Goal: Task Accomplishment & Management: Use online tool/utility

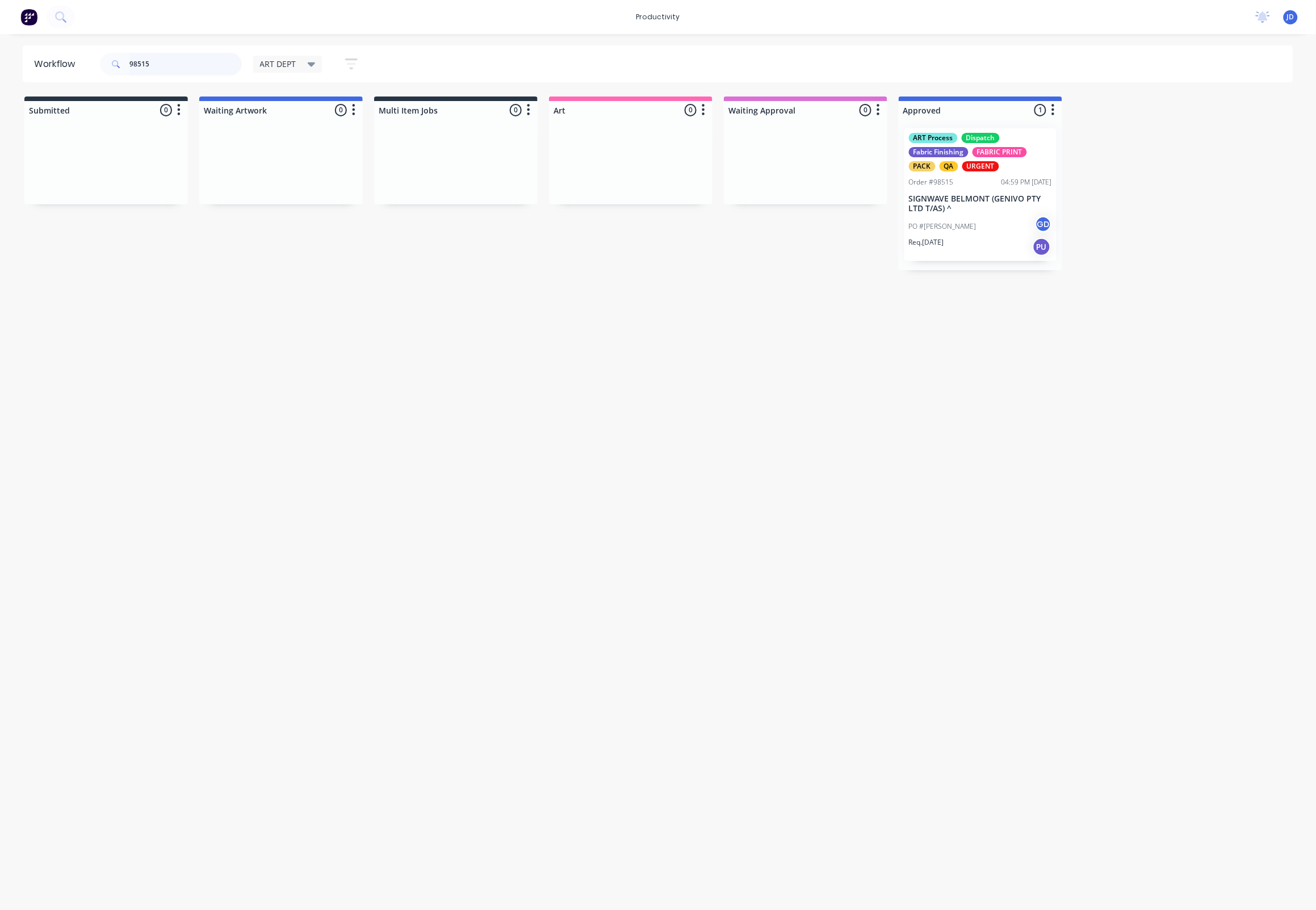
click at [184, 62] on input "98515" at bounding box center [186, 64] width 113 height 23
drag, startPoint x: 160, startPoint y: 64, endPoint x: 113, endPoint y: 64, distance: 47.0
click at [113, 64] on div "98515" at bounding box center [171, 64] width 142 height 23
type input "98521"
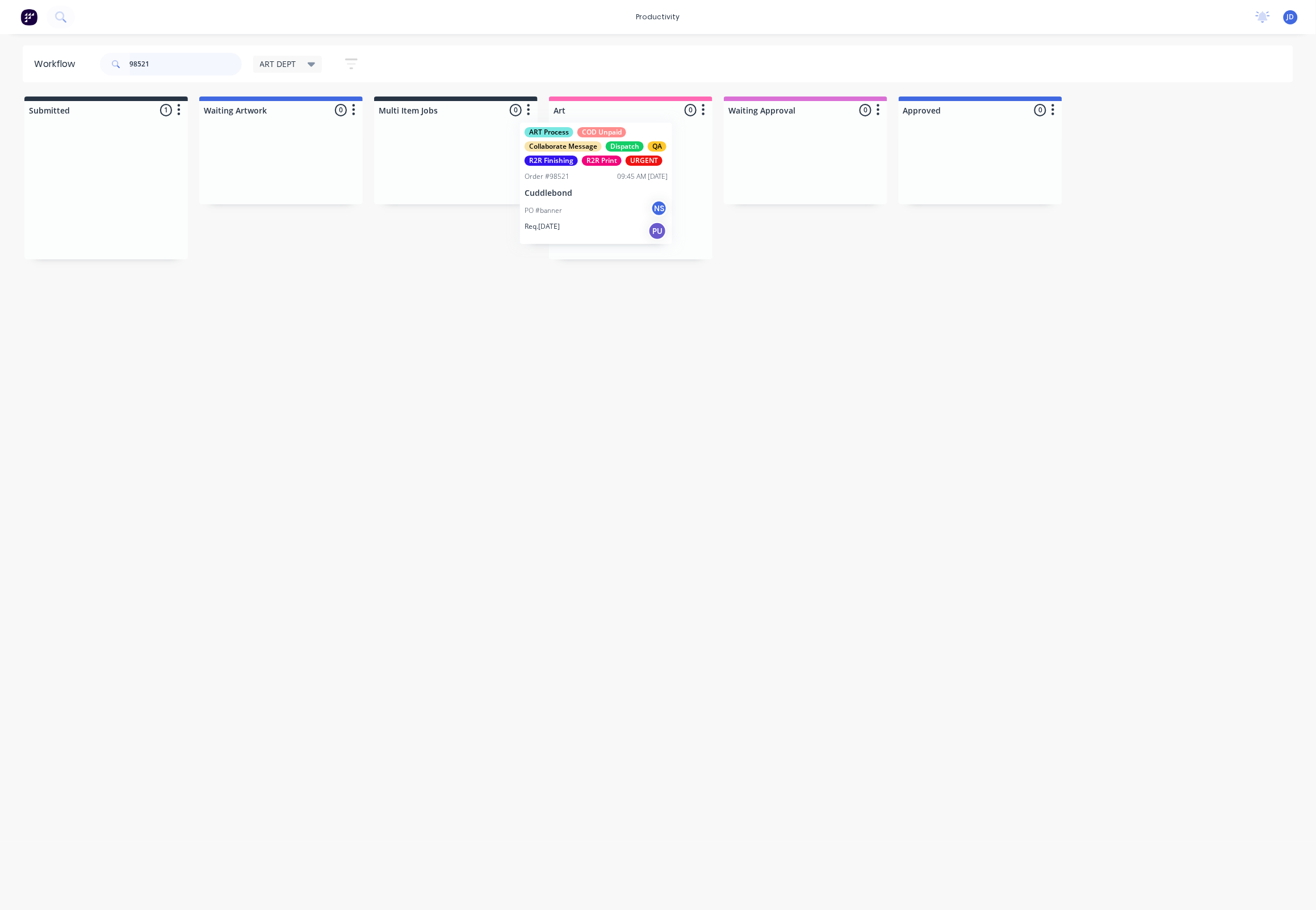
drag, startPoint x: 149, startPoint y: 226, endPoint x: 634, endPoint y: 228, distance: 485.0
click at [603, 240] on div "Req. [DATE] PU" at bounding box center [630, 237] width 143 height 19
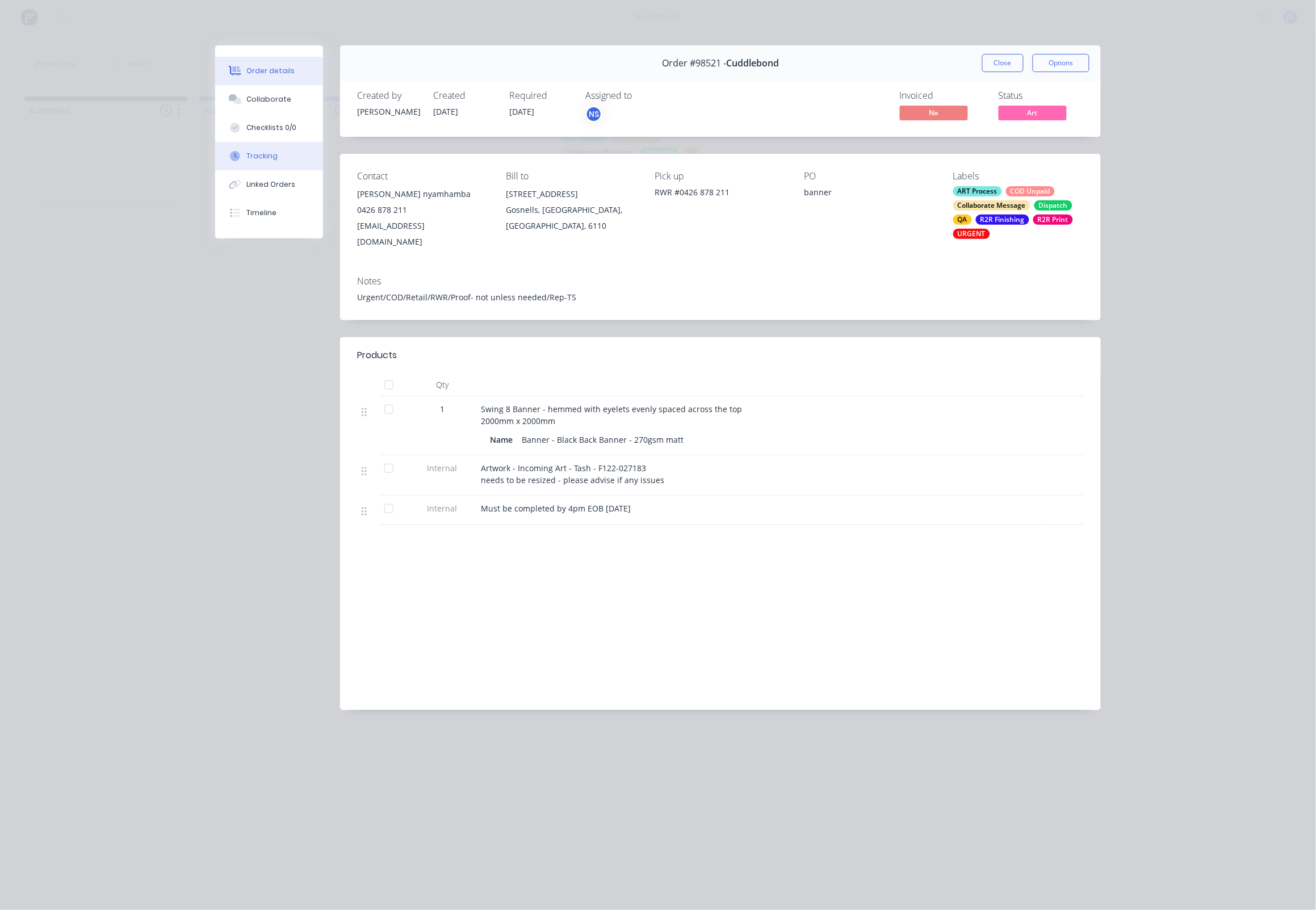
click at [285, 161] on button "Tracking" at bounding box center [269, 156] width 108 height 28
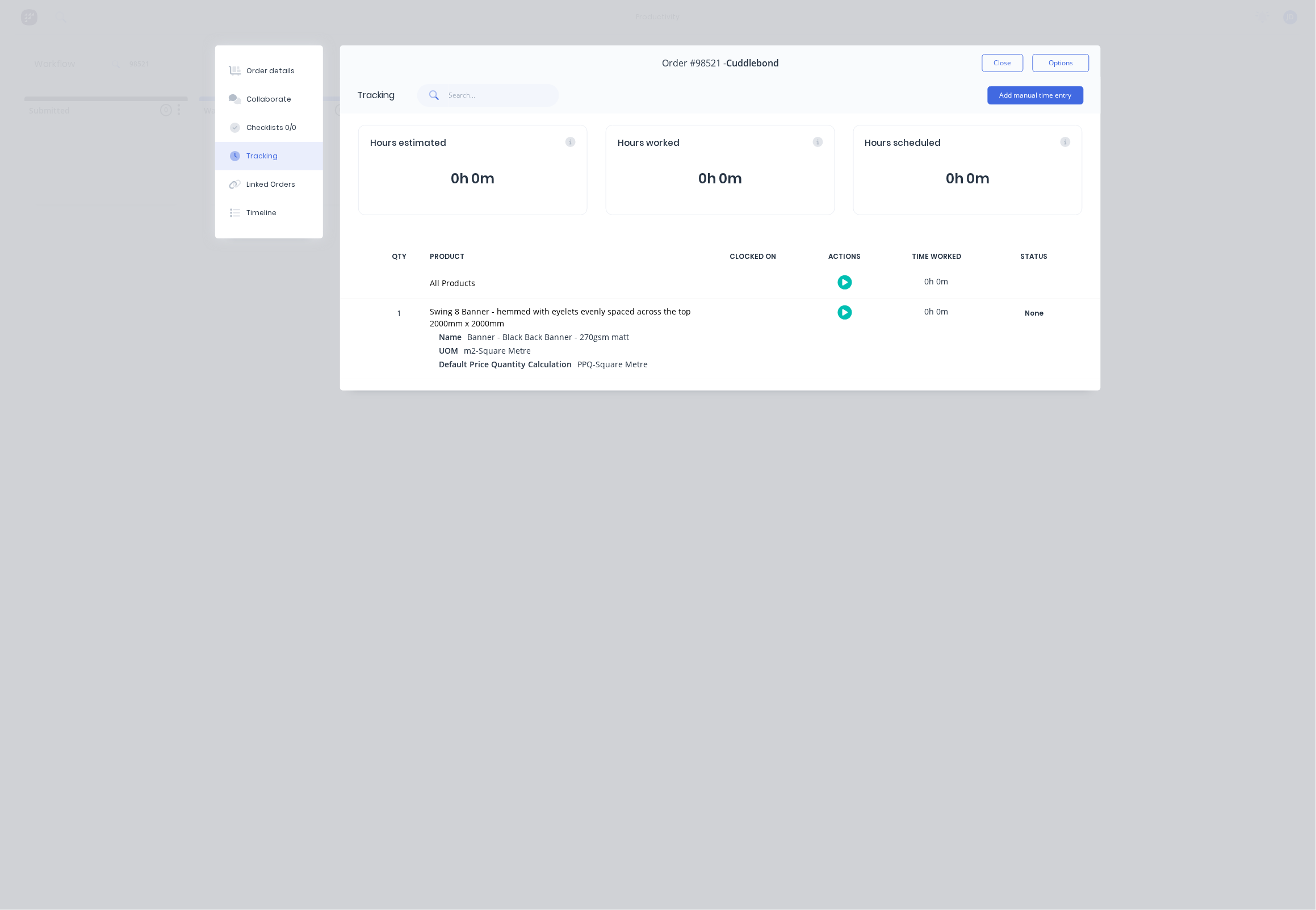
click at [850, 310] on button "button" at bounding box center [845, 313] width 14 height 14
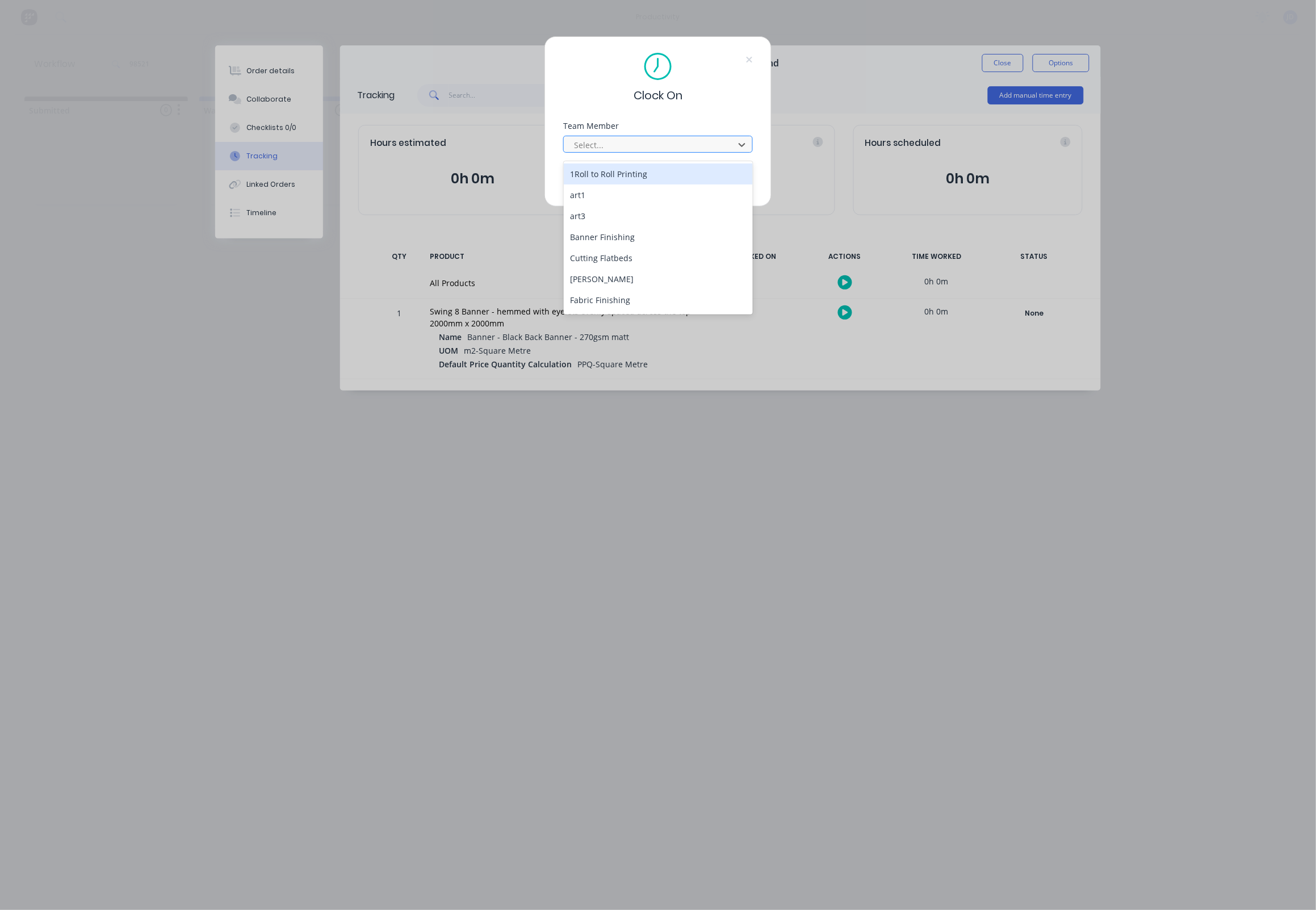
click at [584, 145] on div "Select..." at bounding box center [651, 145] width 153 height 12
click at [594, 290] on div "[PERSON_NAME]" at bounding box center [659, 291] width 190 height 21
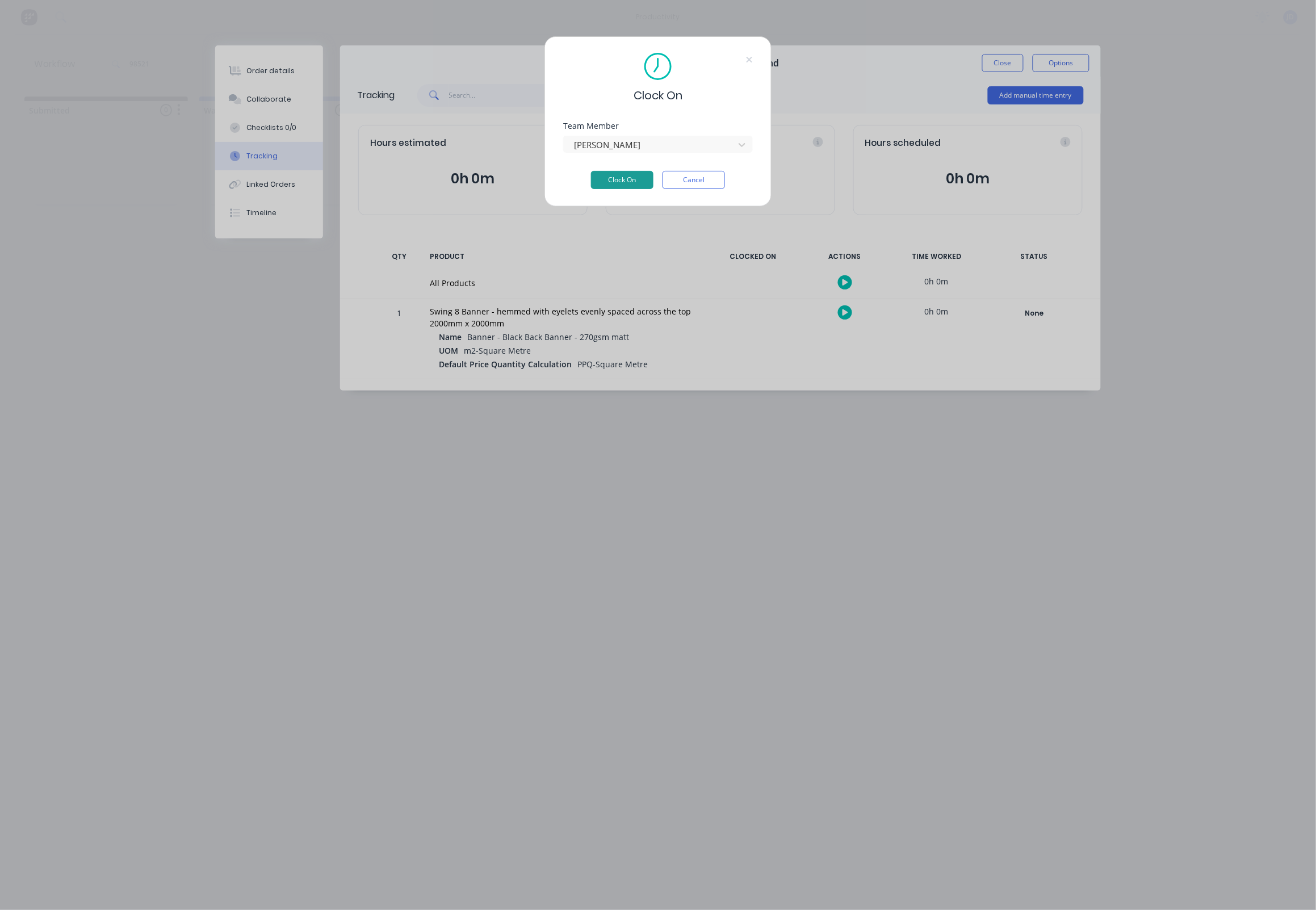
click at [623, 188] on button "Clock On" at bounding box center [622, 180] width 63 height 18
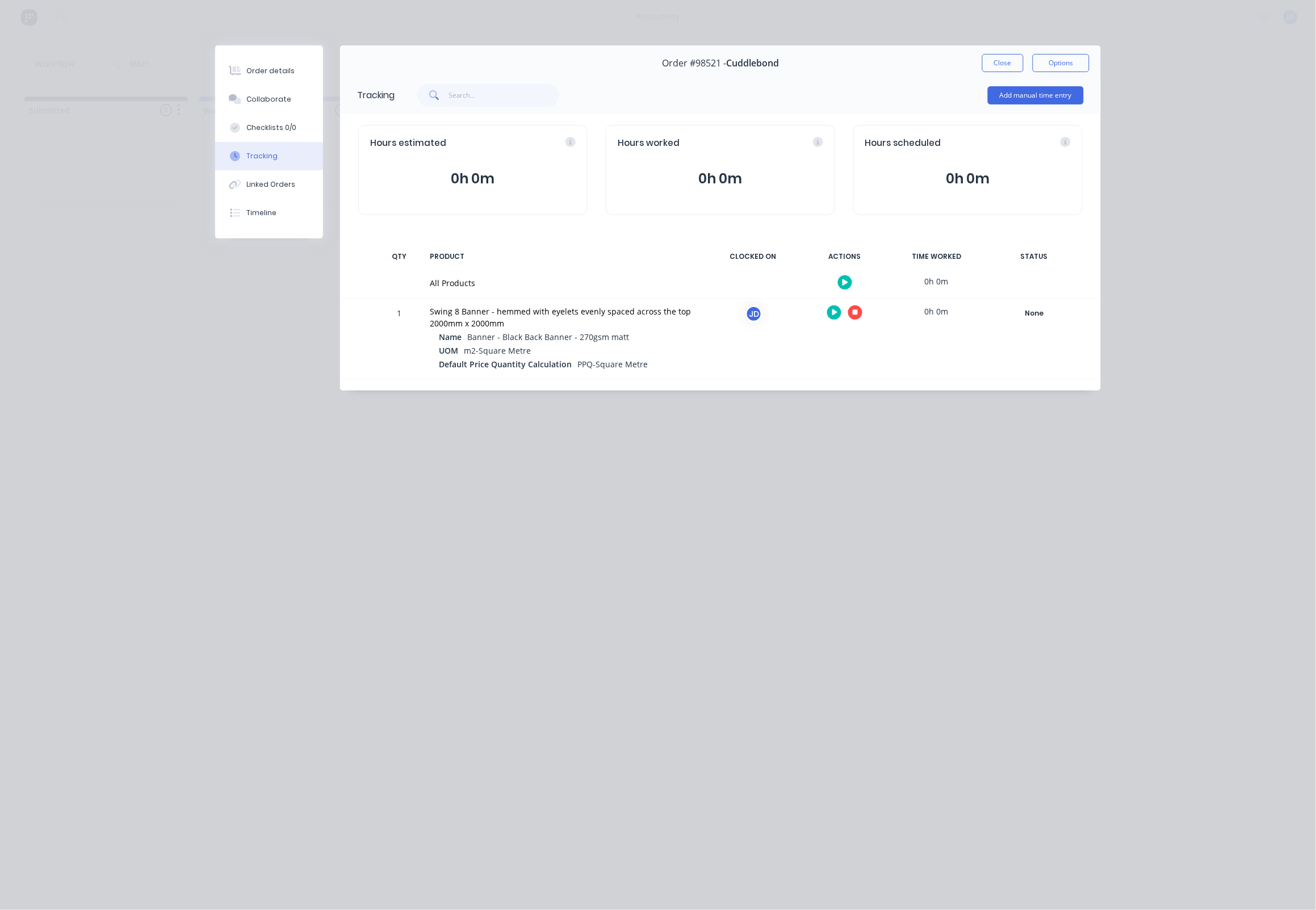
click at [860, 317] on button "button" at bounding box center [856, 313] width 14 height 14
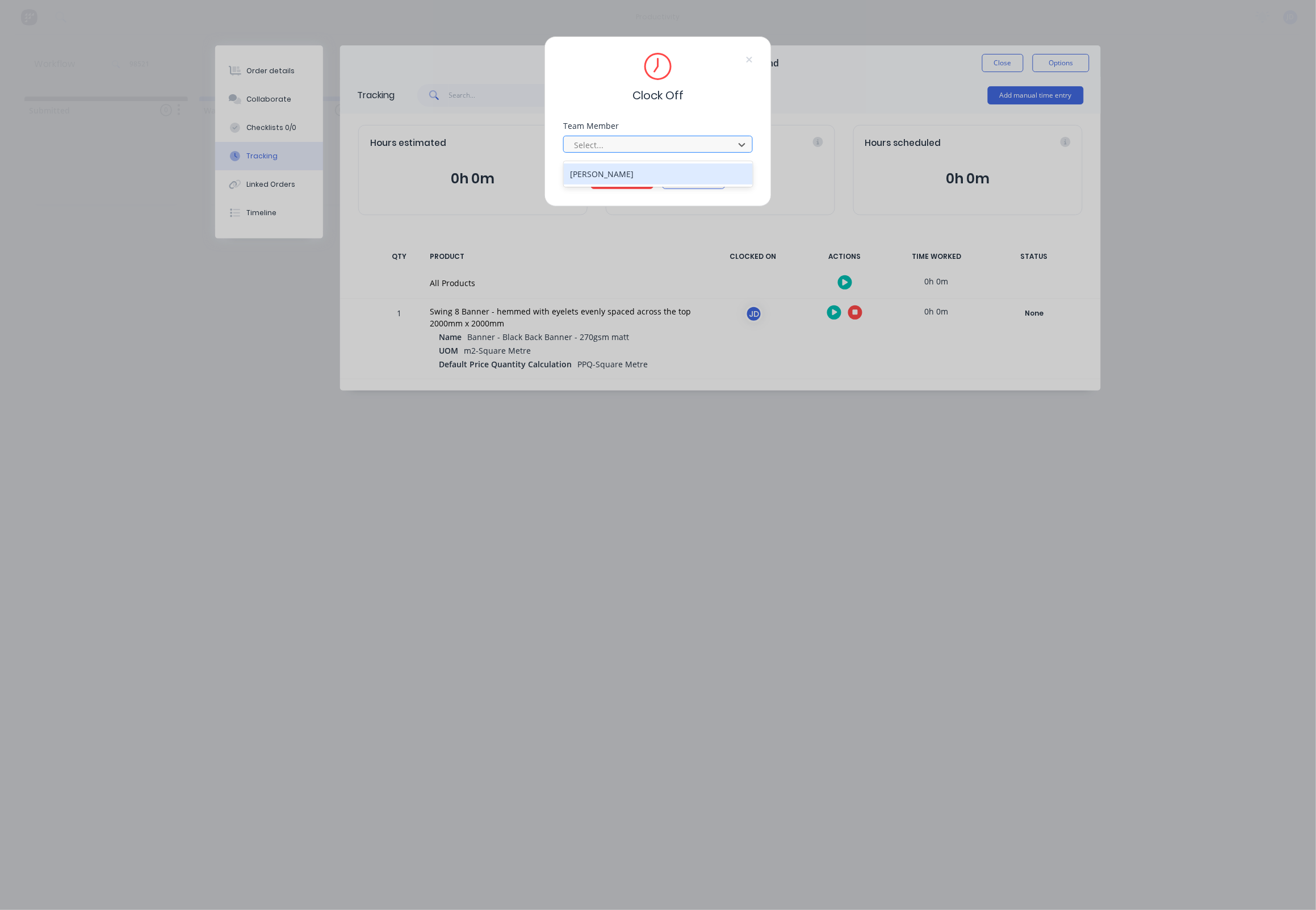
click at [667, 153] on div "Select..." at bounding box center [651, 145] width 163 height 17
click at [694, 146] on div at bounding box center [651, 145] width 155 height 14
click at [603, 172] on div "[PERSON_NAME]" at bounding box center [659, 173] width 190 height 21
click at [616, 182] on button "Clock Off" at bounding box center [622, 180] width 63 height 18
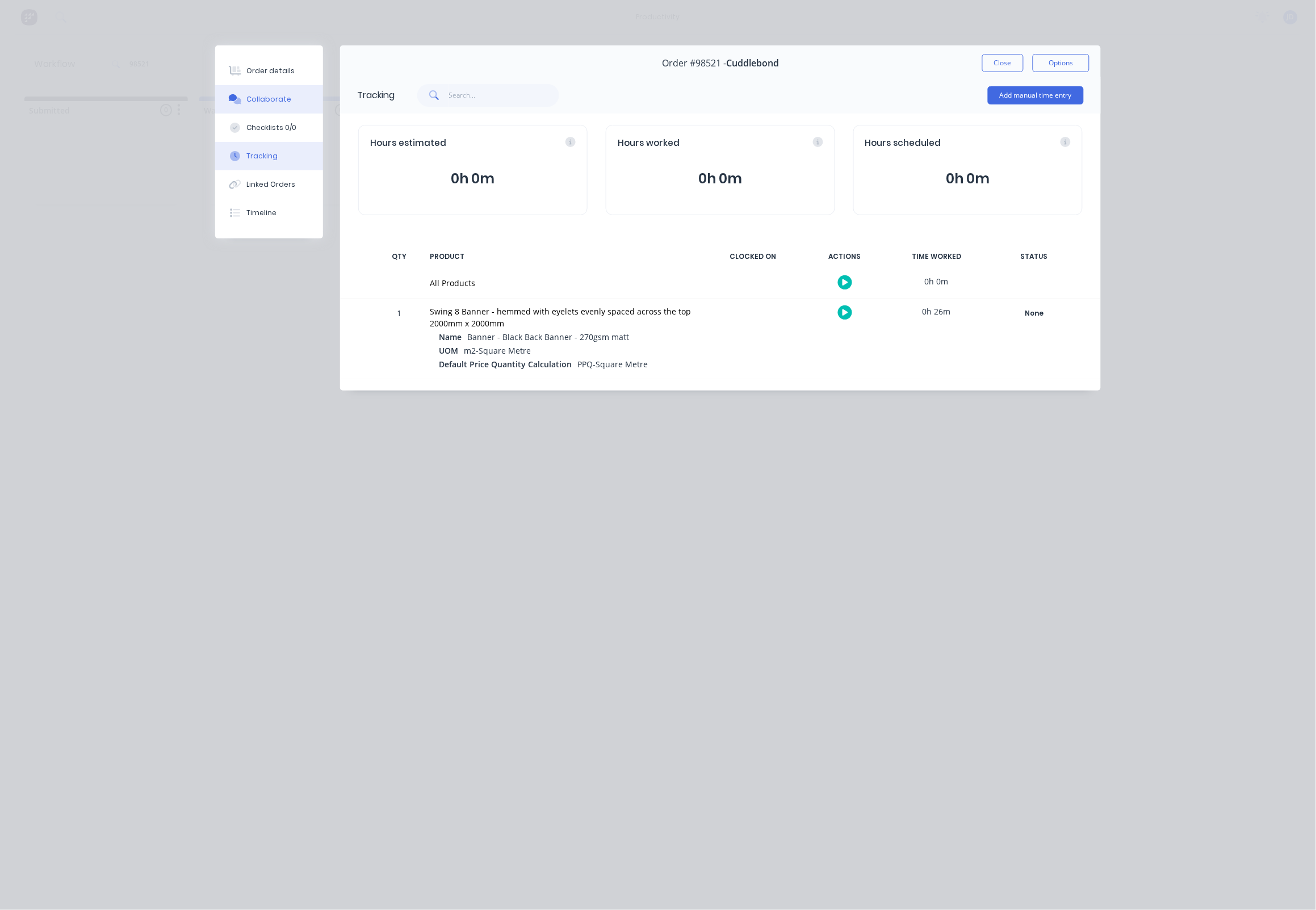
click at [218, 95] on button "Collaborate" at bounding box center [269, 99] width 108 height 28
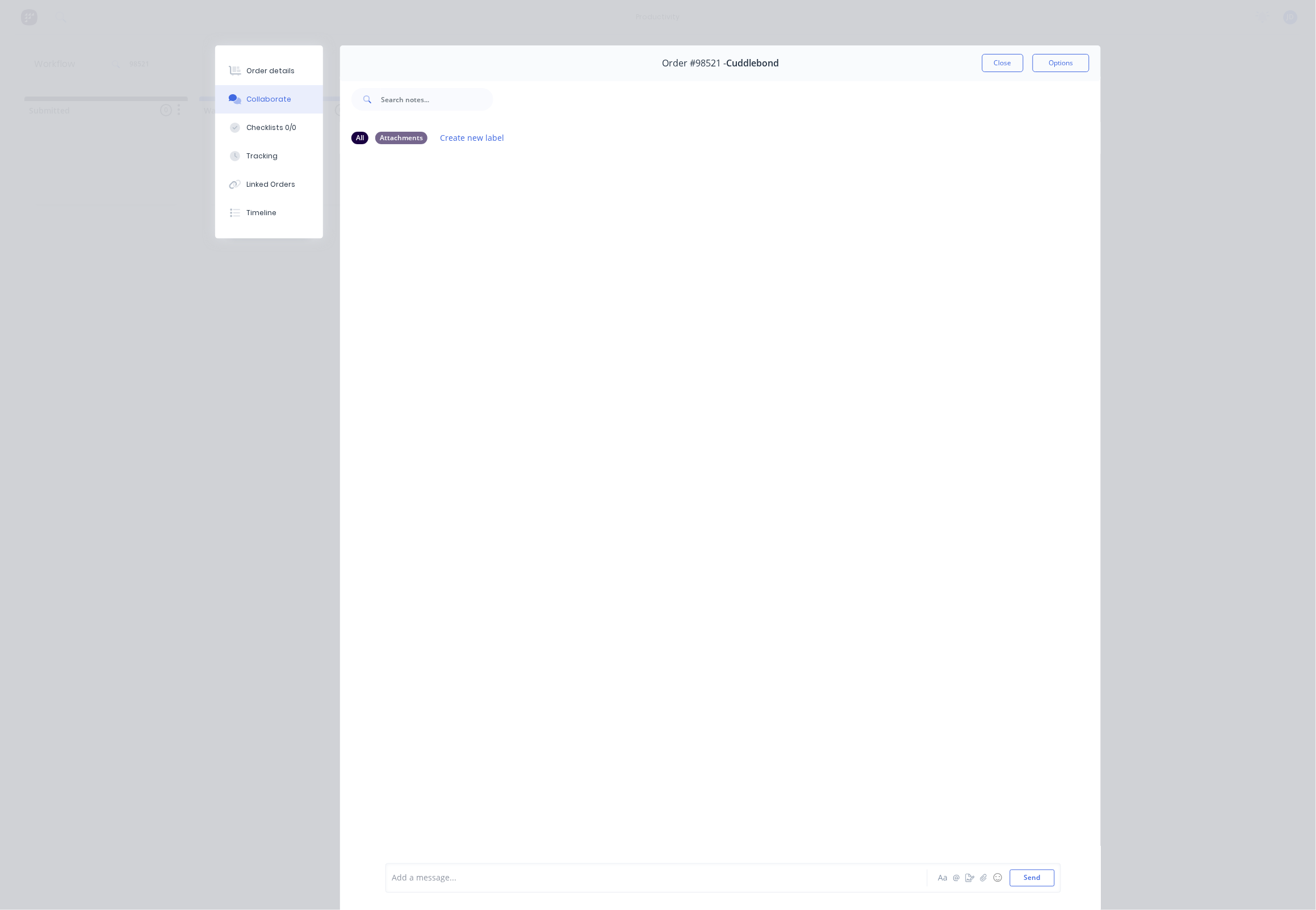
click at [437, 887] on div "Add a message... Aa @ ☺ Send" at bounding box center [723, 877] width 675 height 30
click at [437, 885] on div "Add a message..." at bounding box center [641, 878] width 498 height 17
drag, startPoint x: 993, startPoint y: 61, endPoint x: 978, endPoint y: 63, distance: 15.1
click at [992, 61] on button "Close" at bounding box center [1003, 63] width 42 height 18
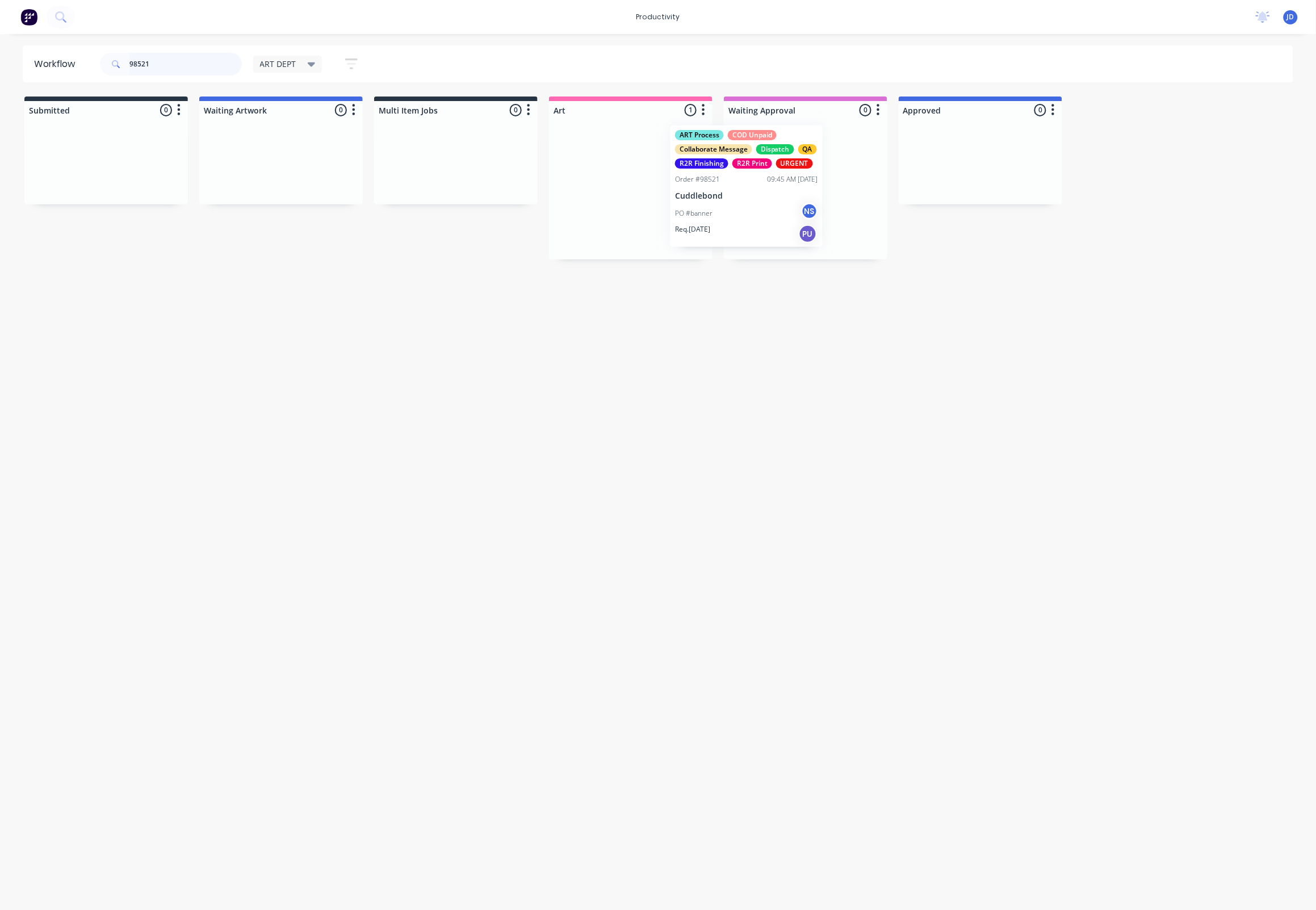
drag, startPoint x: 683, startPoint y: 202, endPoint x: 697, endPoint y: 184, distance: 22.8
drag, startPoint x: 199, startPoint y: 58, endPoint x: 36, endPoint y: 48, distance: 163.3
click at [36, 48] on header "Workflow 98521 ART DEPT Save new view None edit ART DEPT (Default) edit Banner …" at bounding box center [659, 63] width 1271 height 37
drag, startPoint x: 163, startPoint y: 61, endPoint x: 146, endPoint y: 61, distance: 17.0
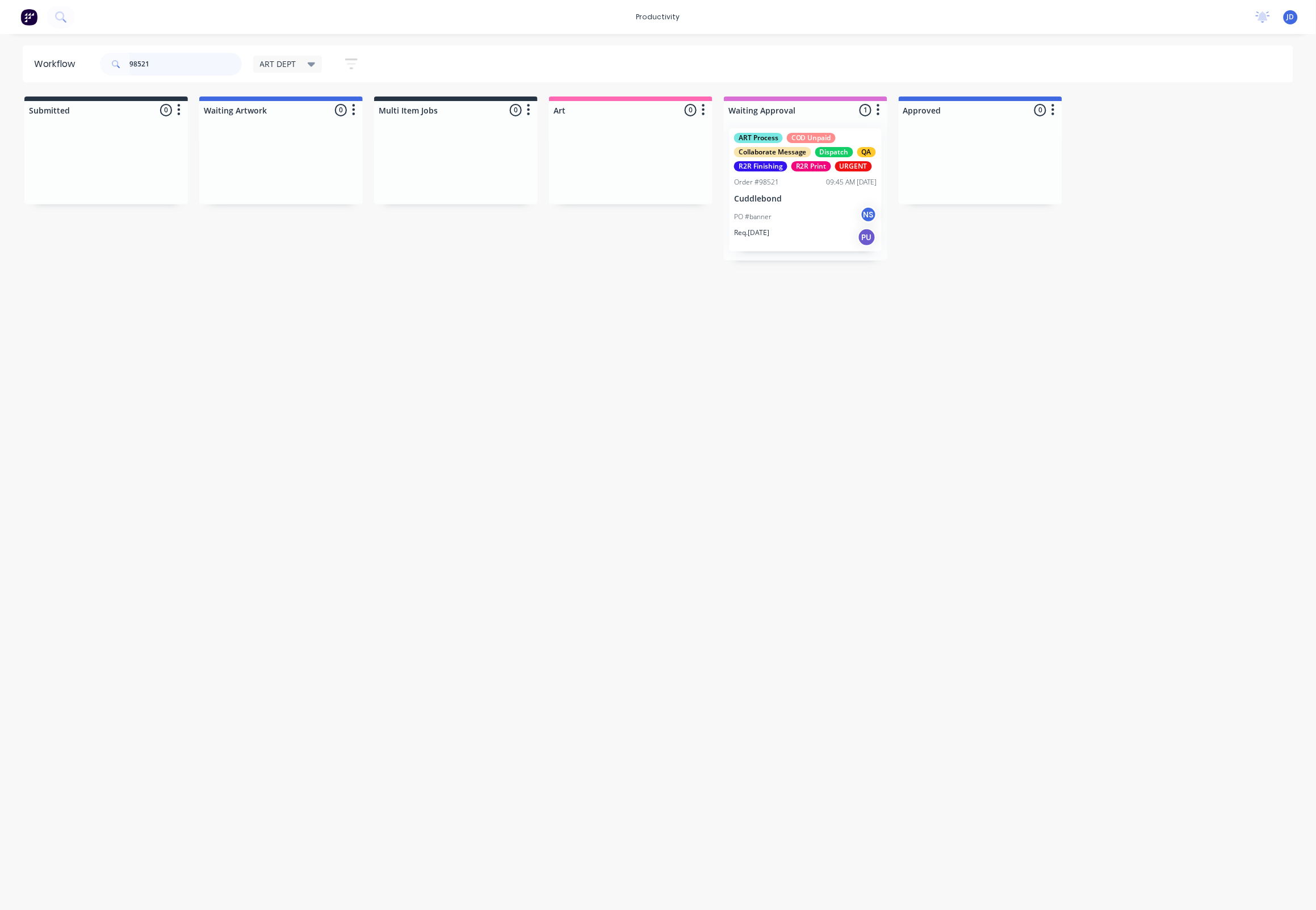
click at [146, 61] on input "98521" at bounding box center [186, 64] width 113 height 23
drag, startPoint x: 123, startPoint y: 67, endPoint x: 67, endPoint y: 67, distance: 56.0
click at [67, 67] on header "Workflow 98521 ART DEPT Save new view None edit ART DEPT (Default) edit Banner …" at bounding box center [659, 63] width 1271 height 37
drag, startPoint x: 87, startPoint y: 51, endPoint x: 80, endPoint y: 50, distance: 7.1
click at [80, 50] on header "Workflow 98511 ART DEPT Save new view None edit ART DEPT (Default) edit Banner …" at bounding box center [659, 63] width 1271 height 37
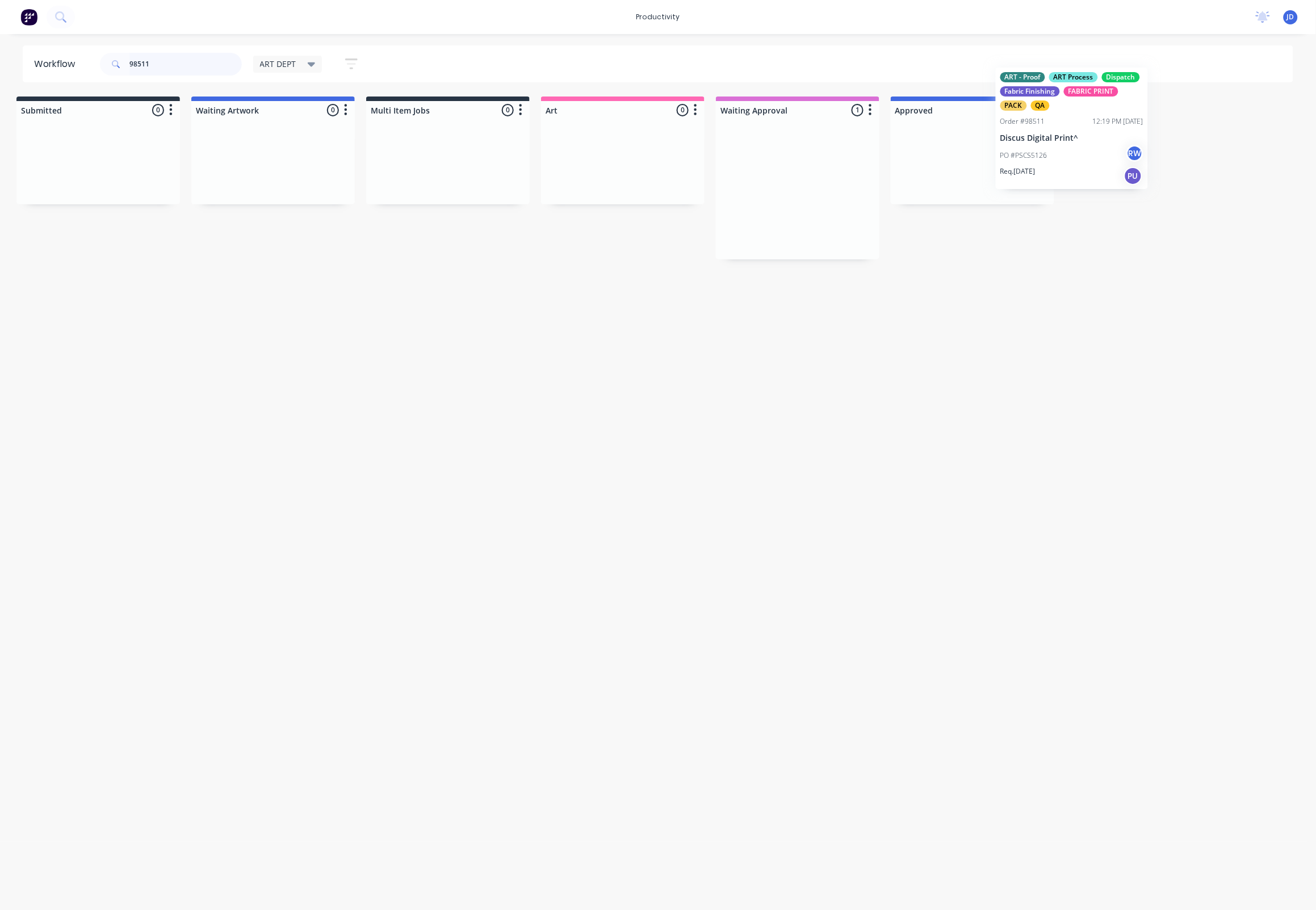
scroll to position [0, 14]
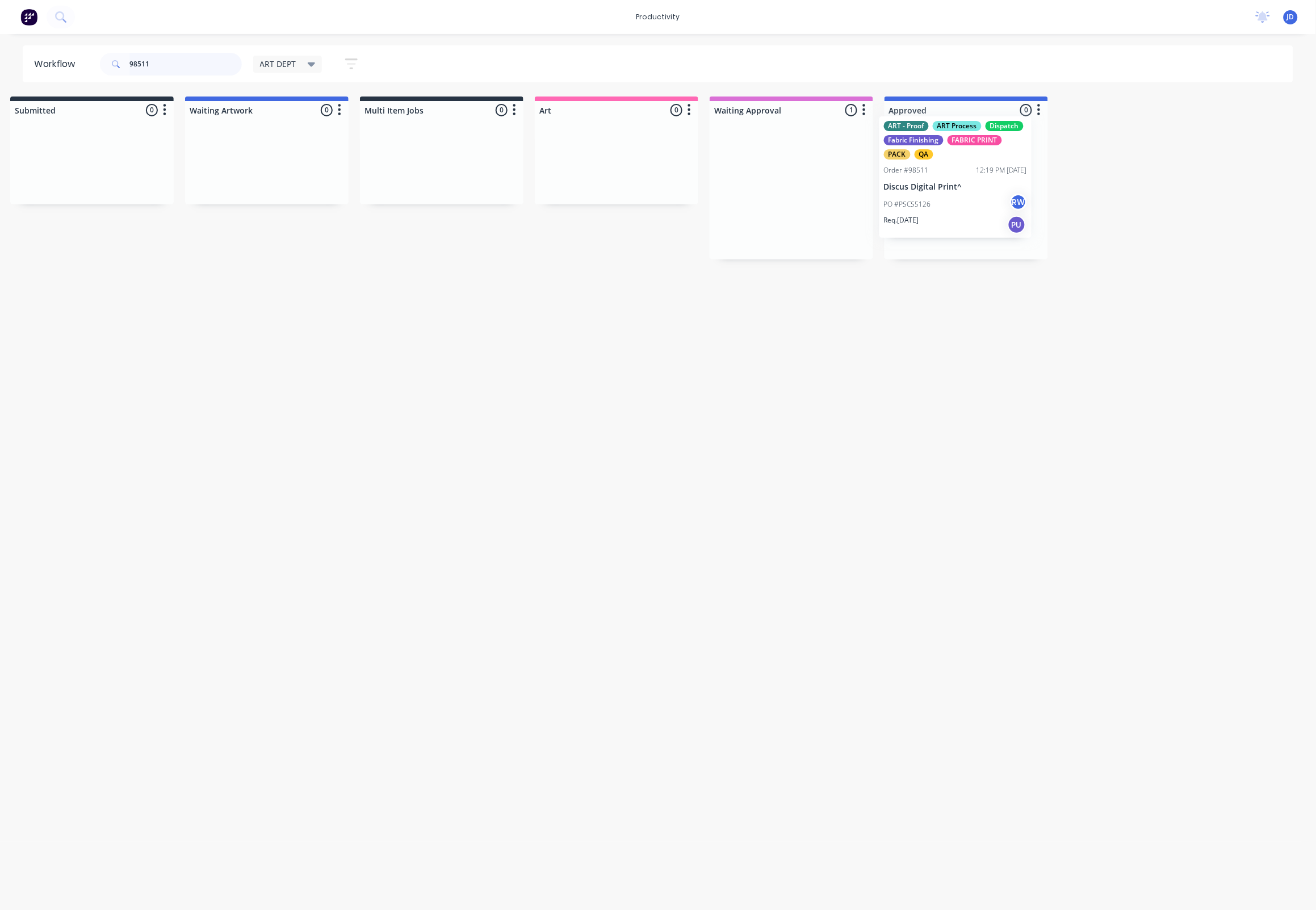
drag, startPoint x: 767, startPoint y: 210, endPoint x: 921, endPoint y: 196, distance: 154.6
click at [920, 195] on div at bounding box center [966, 189] width 163 height 140
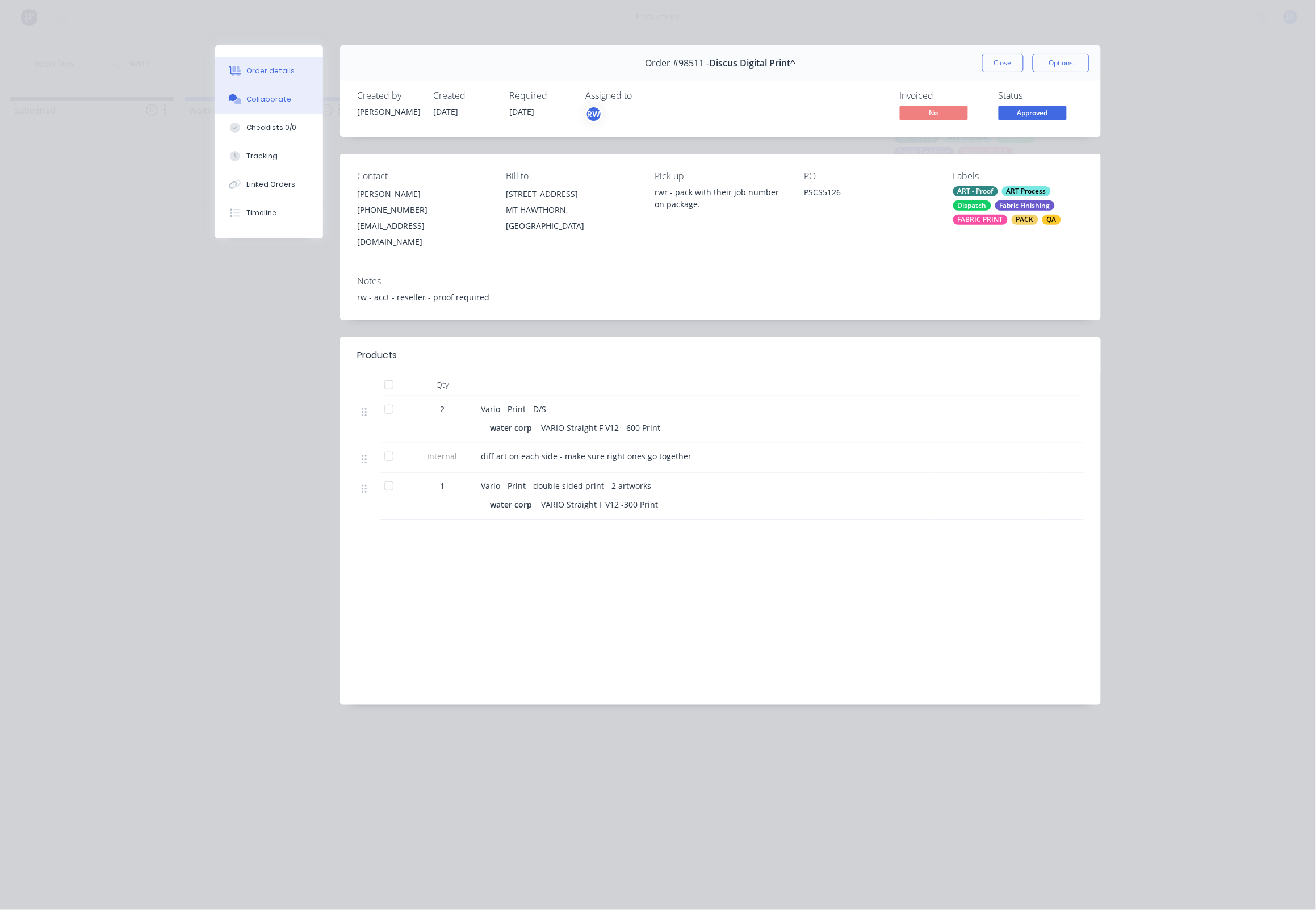
click at [254, 104] on div "Collaborate" at bounding box center [269, 99] width 45 height 10
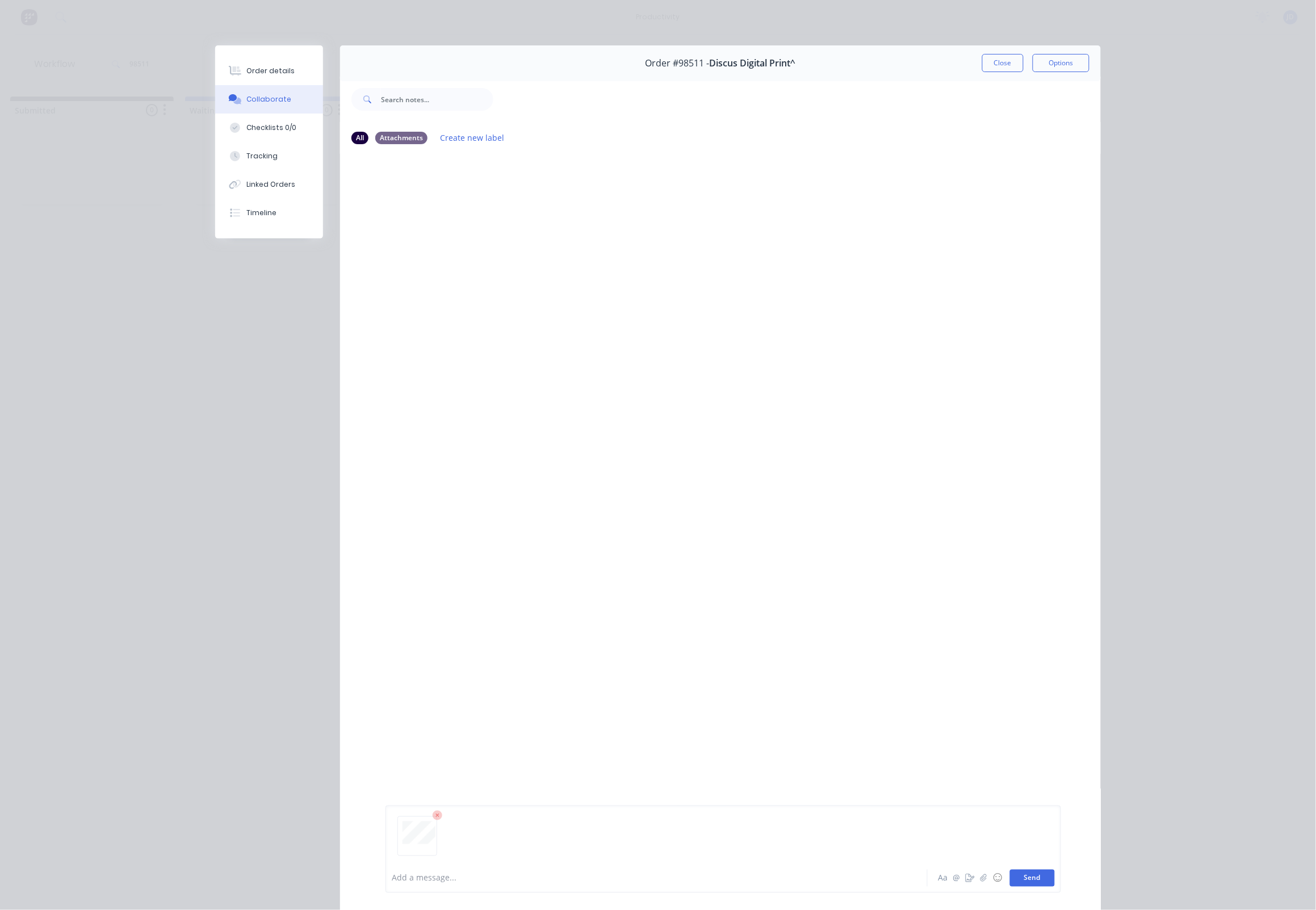
click at [1038, 874] on button "Send" at bounding box center [1033, 878] width 45 height 17
click at [1009, 63] on button "Close" at bounding box center [1003, 63] width 42 height 18
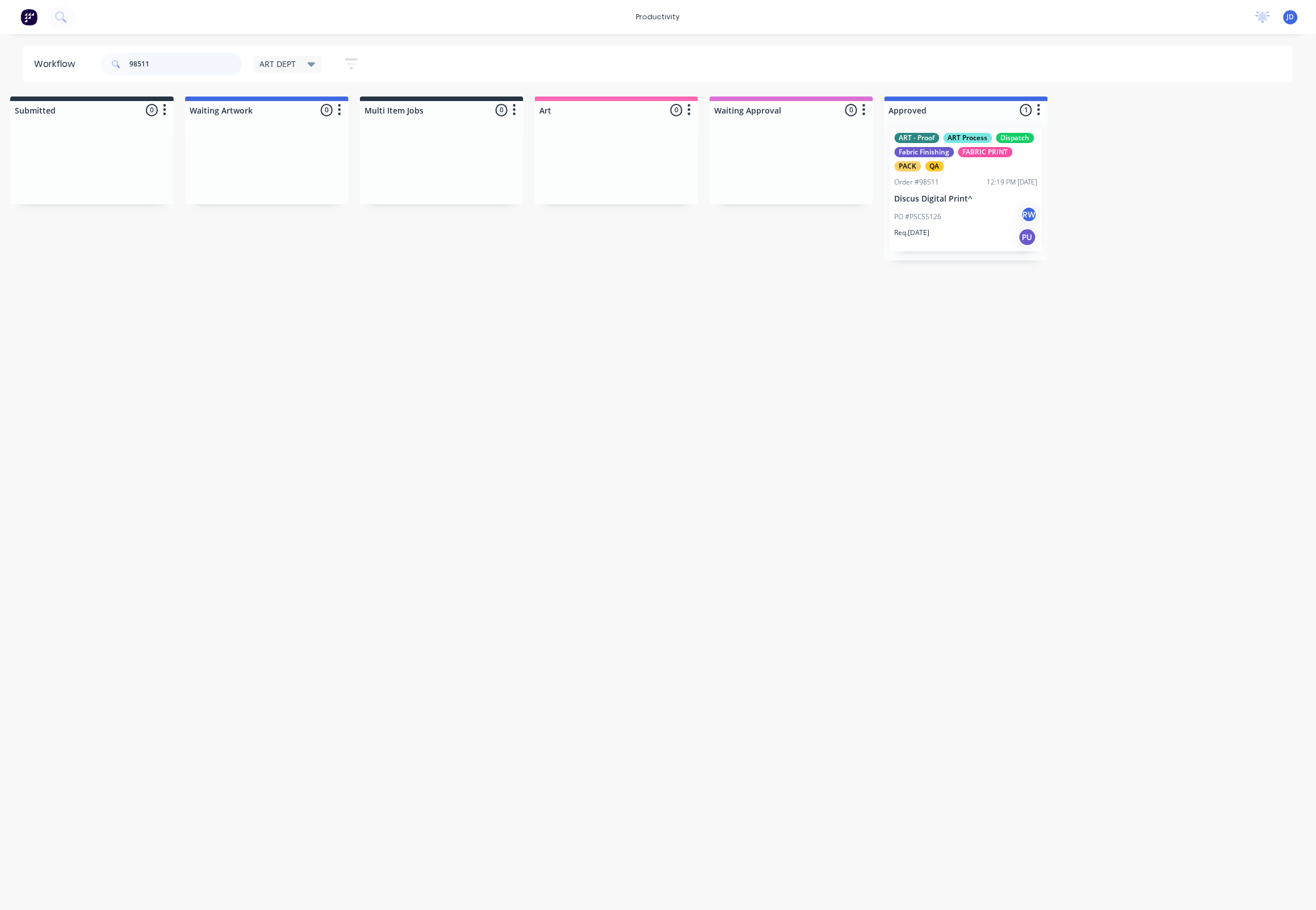
click at [95, 61] on header "Workflow 98511 ART DEPT Save new view None edit ART DEPT (Default) edit Banner …" at bounding box center [659, 63] width 1271 height 37
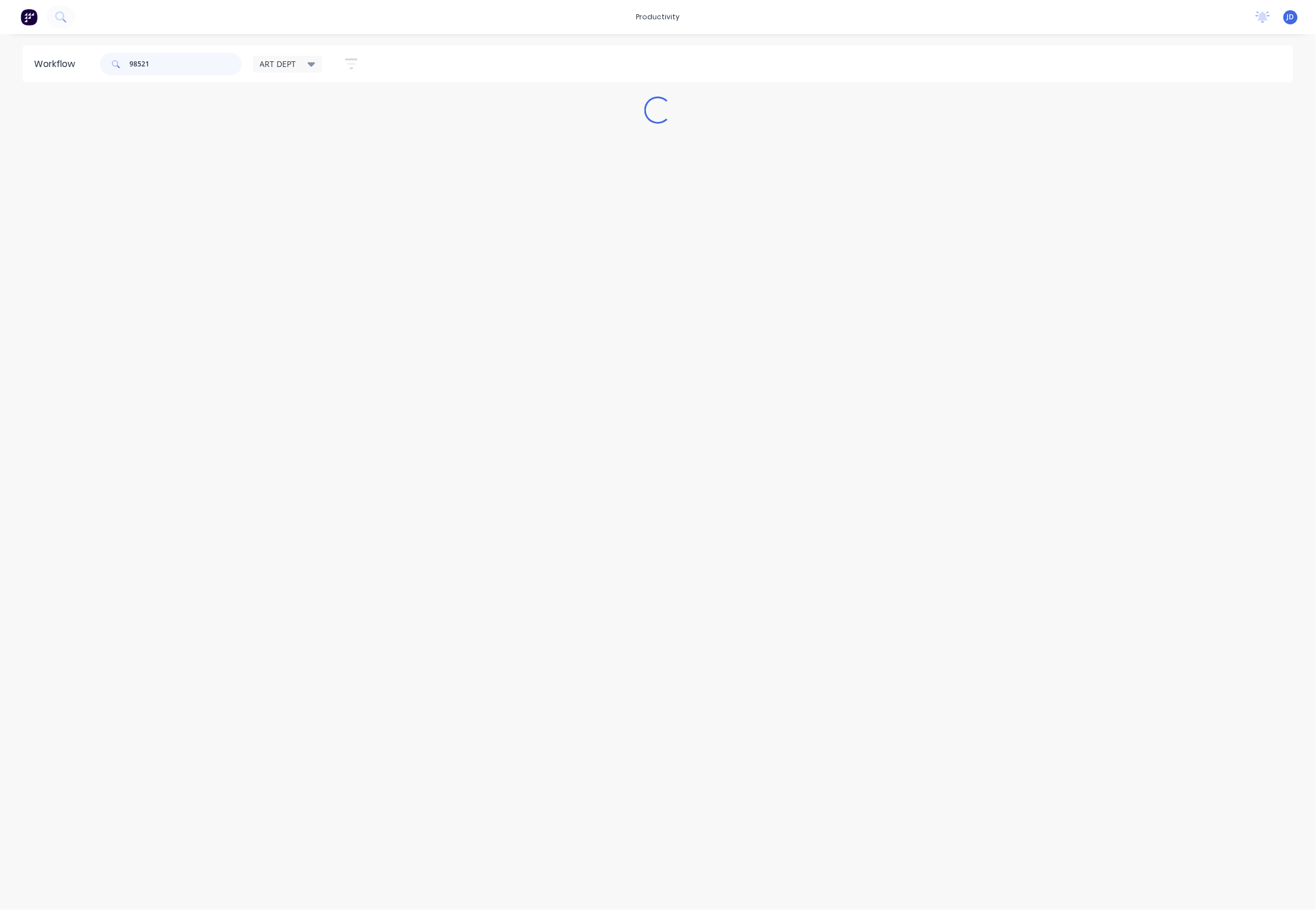
scroll to position [0, 0]
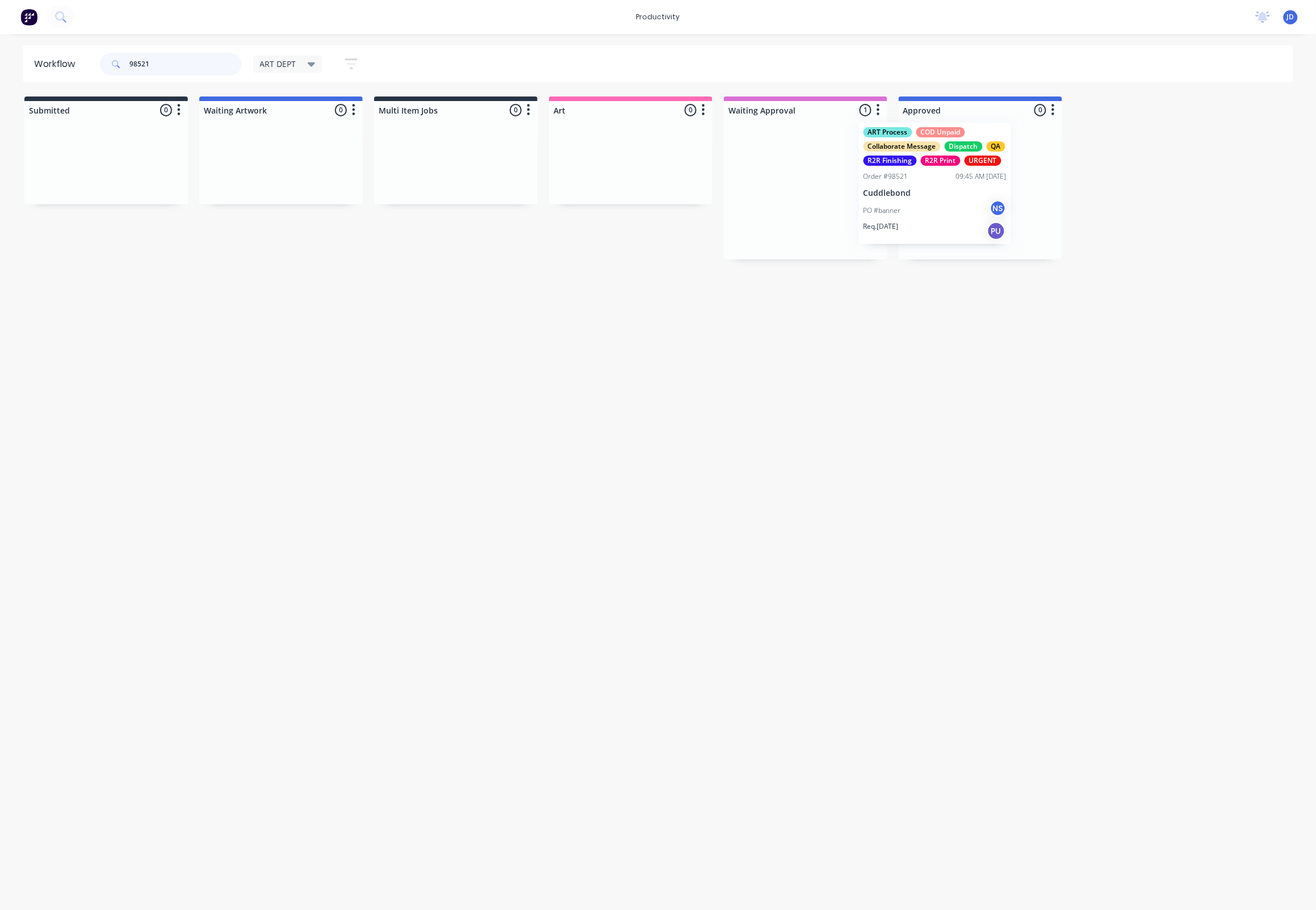
drag, startPoint x: 871, startPoint y: 214, endPoint x: 943, endPoint y: 207, distance: 72.3
click at [949, 211] on div at bounding box center [980, 189] width 163 height 140
click at [953, 220] on div "PO #banner NS" at bounding box center [980, 217] width 143 height 22
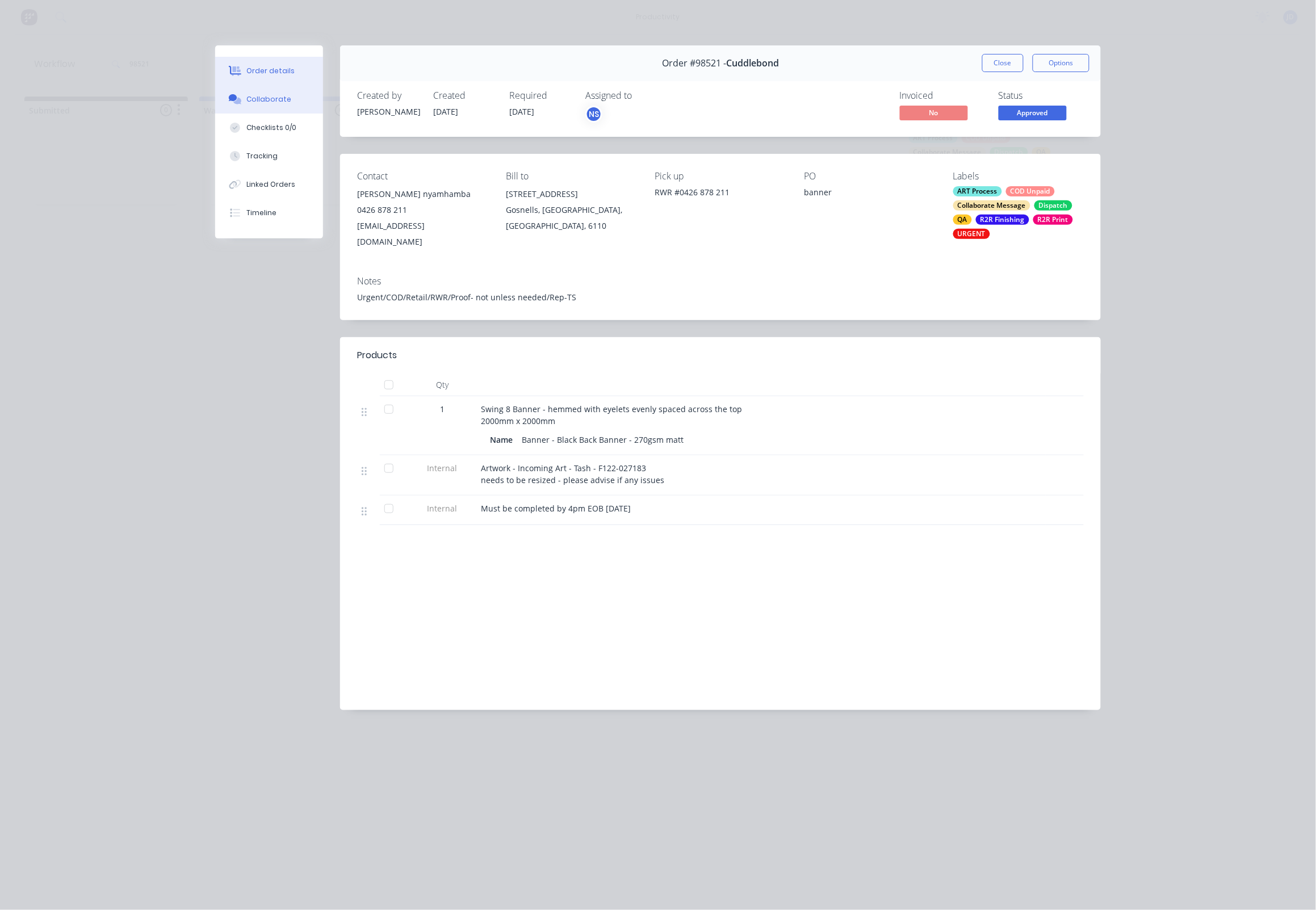
click at [267, 108] on button "Collaborate" at bounding box center [269, 99] width 108 height 28
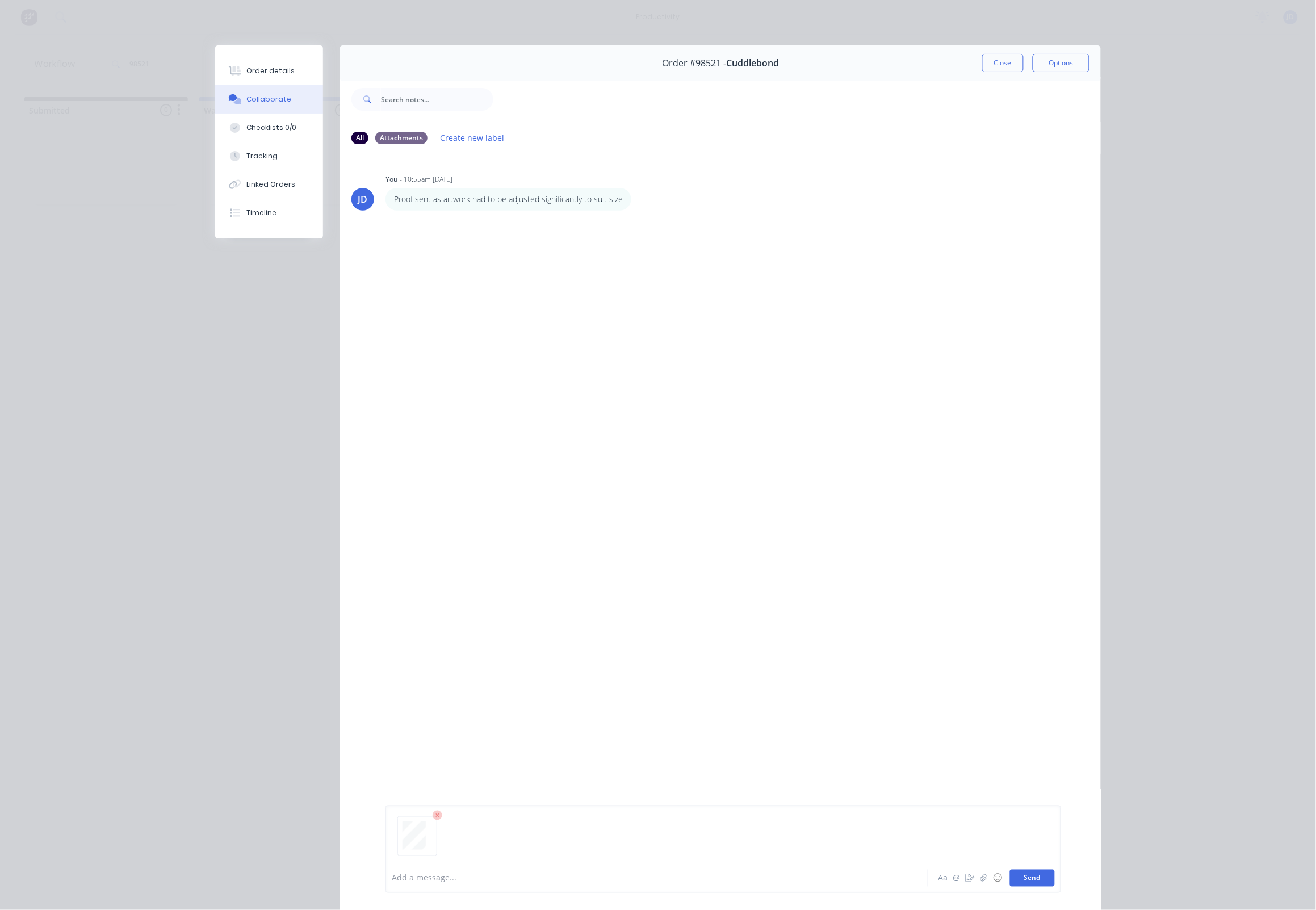
click at [1029, 873] on button "Send" at bounding box center [1033, 878] width 45 height 17
click at [992, 73] on div "Order #98521 - Cuddlebond Close Options" at bounding box center [721, 63] width 761 height 36
click at [994, 63] on button "Close" at bounding box center [1003, 63] width 42 height 18
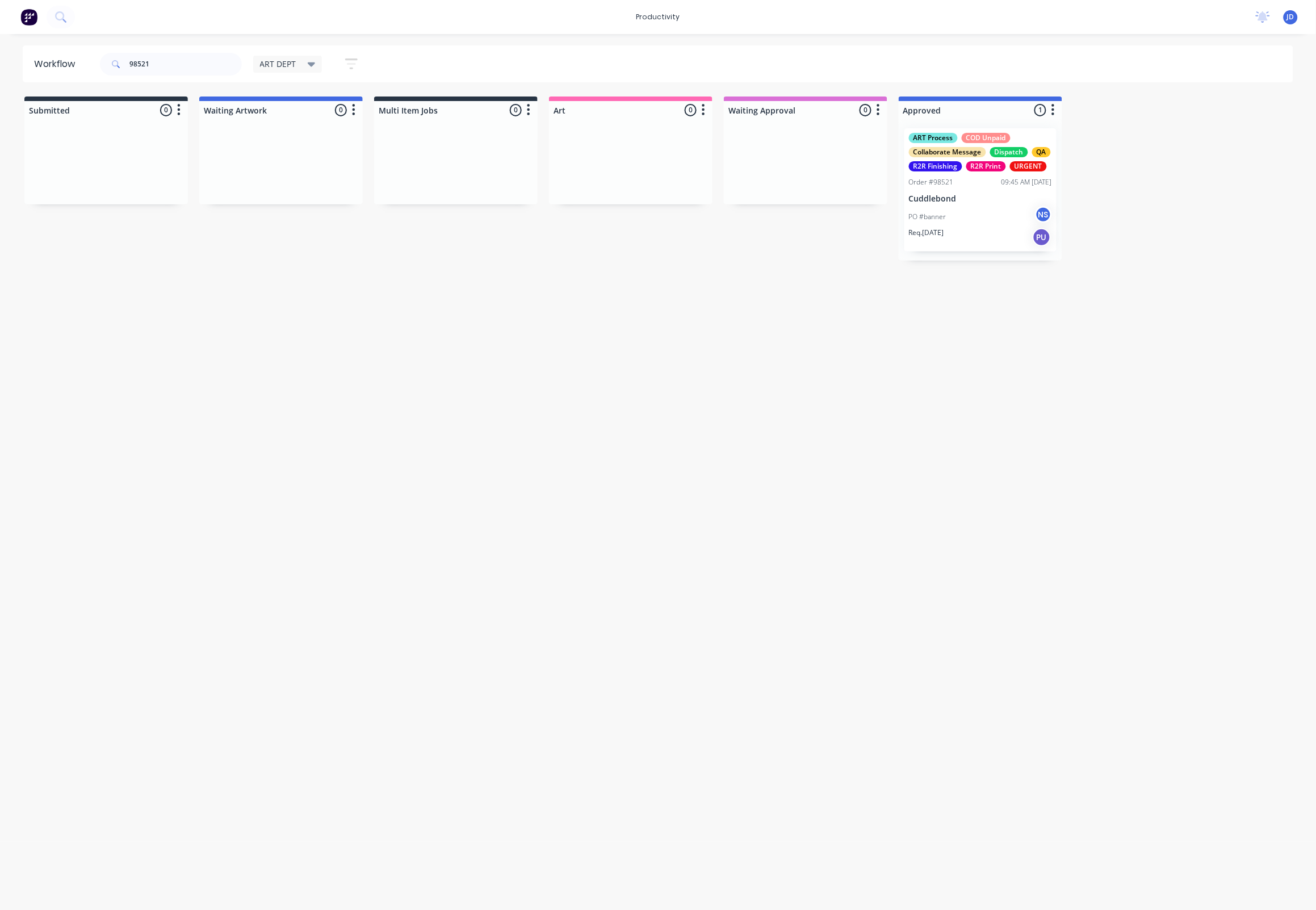
click at [152, 52] on div "98521" at bounding box center [171, 64] width 142 height 34
drag, startPoint x: 168, startPoint y: 67, endPoint x: 100, endPoint y: 64, distance: 68.1
click at [100, 63] on div "98521" at bounding box center [171, 64] width 142 height 23
type input "98514"
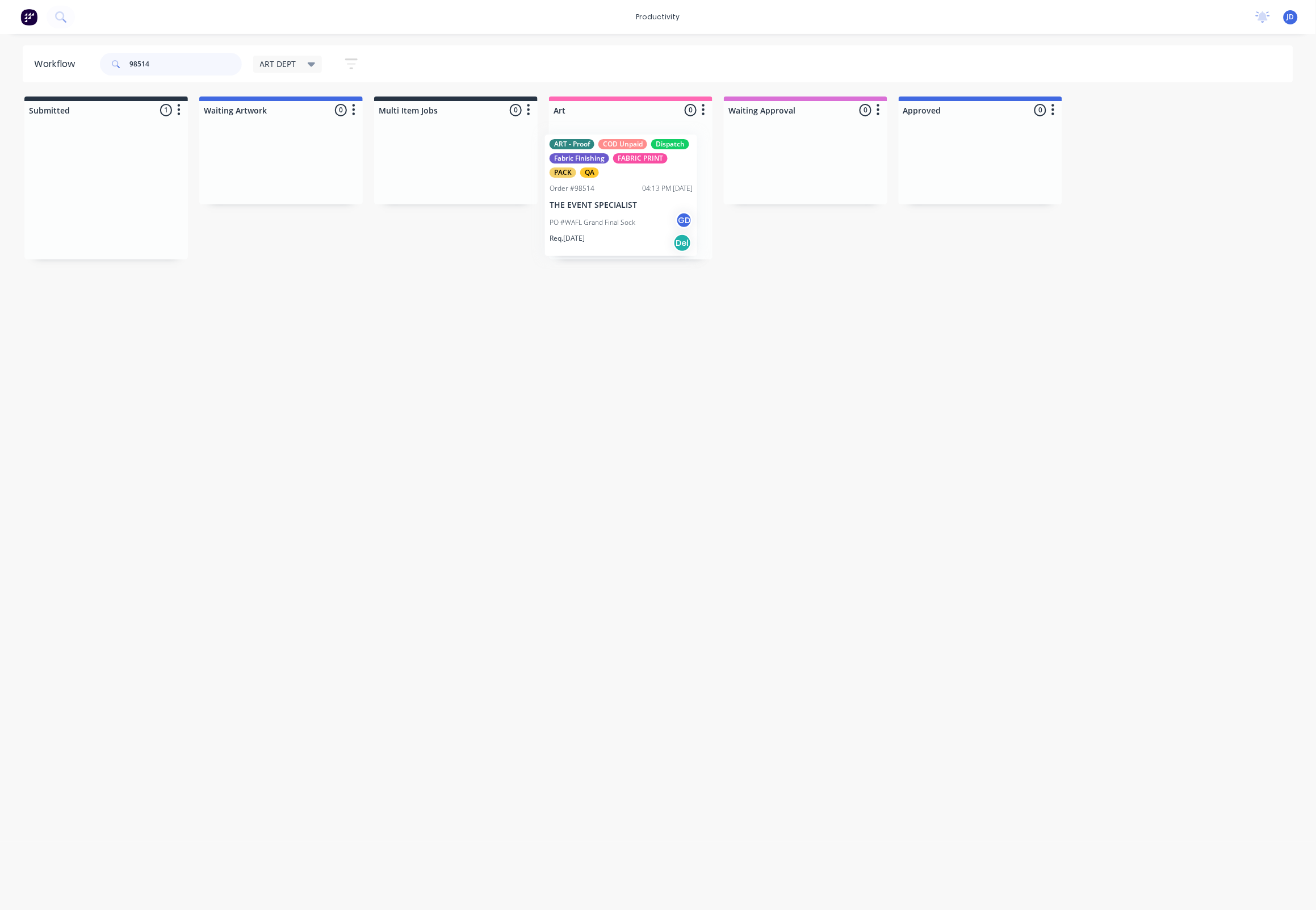
drag, startPoint x: 121, startPoint y: 158, endPoint x: 656, endPoint y: 165, distance: 535.0
click at [634, 209] on div at bounding box center [630, 189] width 163 height 140
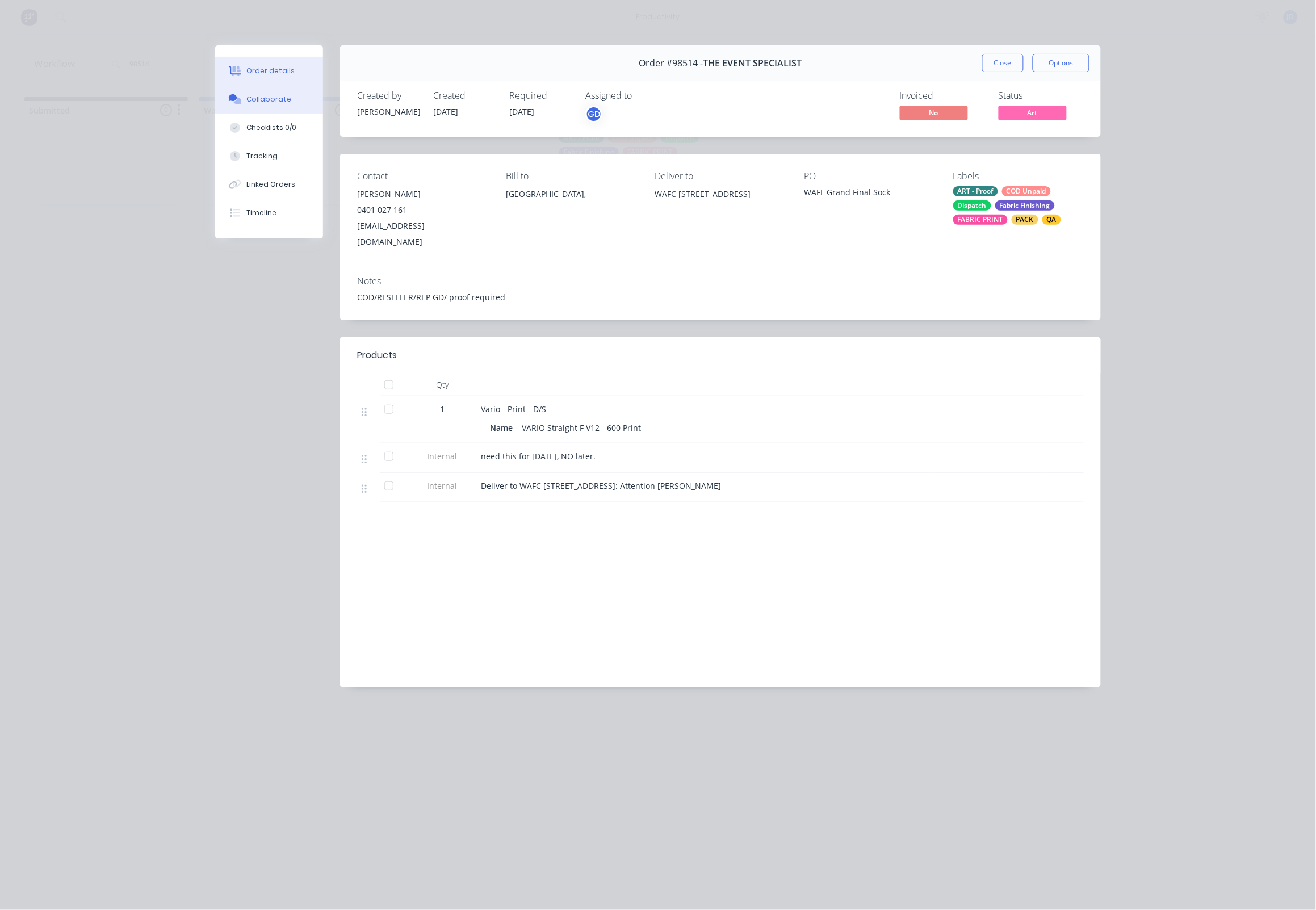
click at [262, 111] on button "Collaborate" at bounding box center [269, 99] width 108 height 28
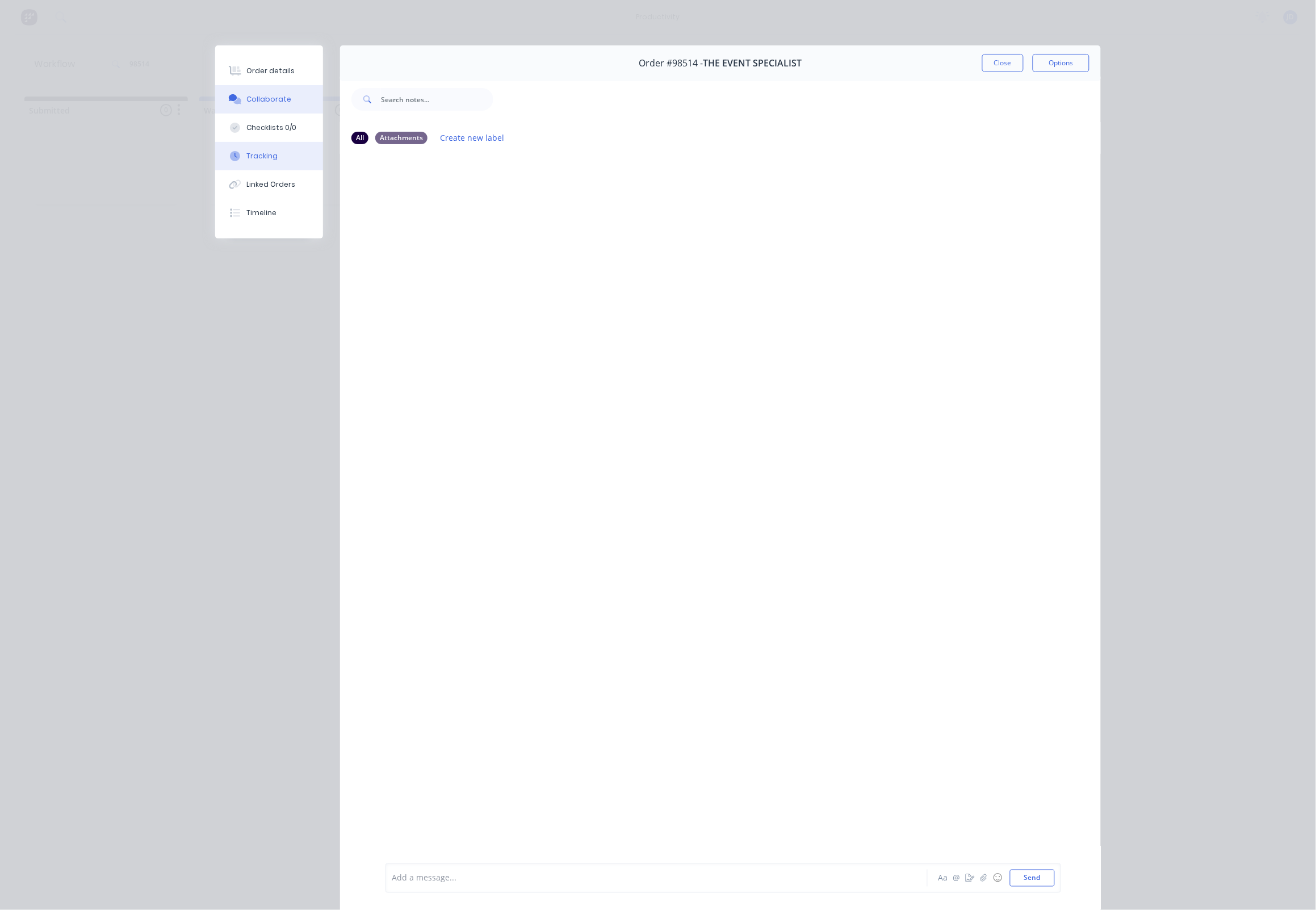
click at [265, 155] on button "Tracking" at bounding box center [269, 156] width 108 height 28
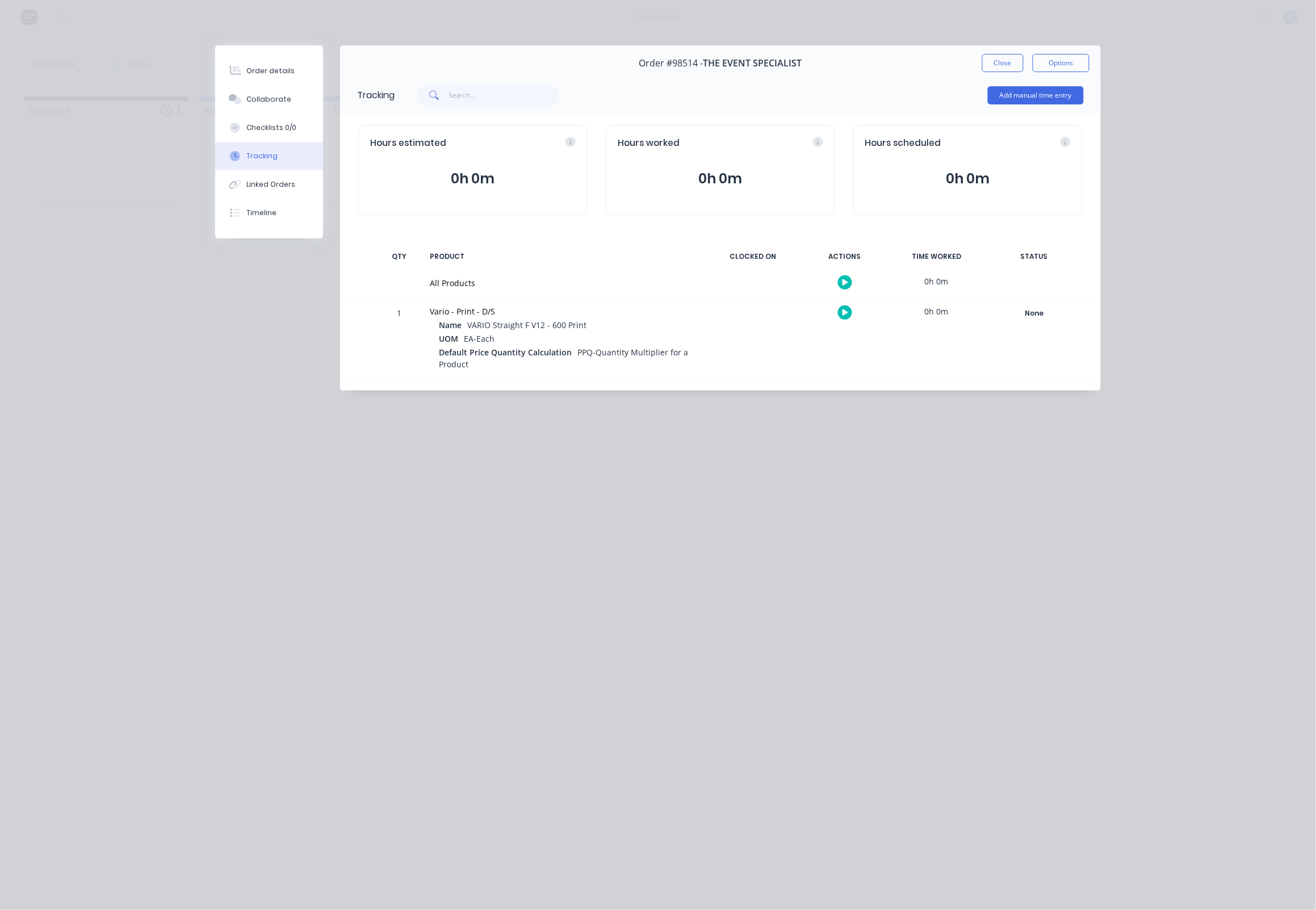
click at [846, 313] on icon "button" at bounding box center [845, 313] width 5 height 6
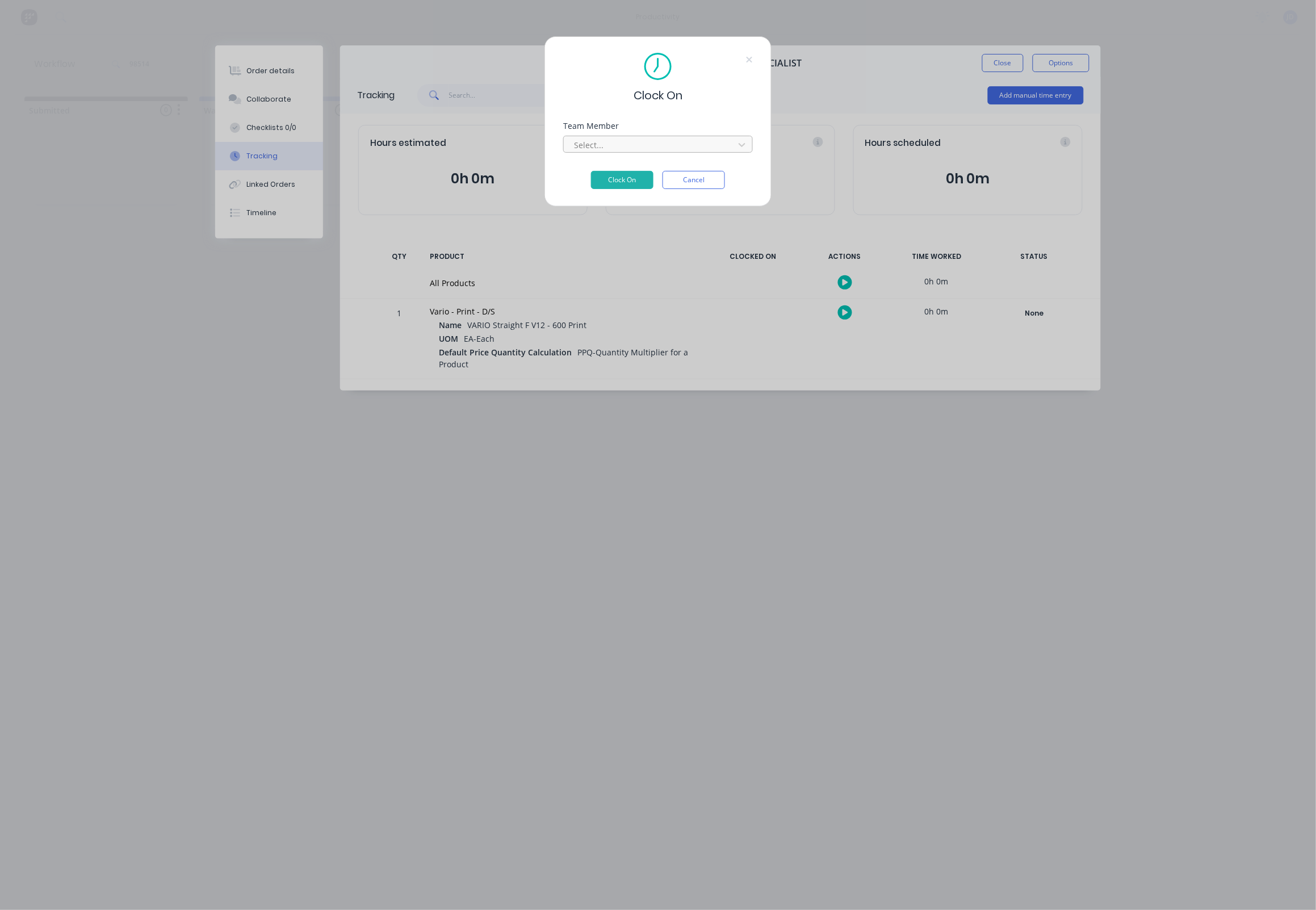
click at [592, 143] on div "Select..." at bounding box center [651, 145] width 153 height 12
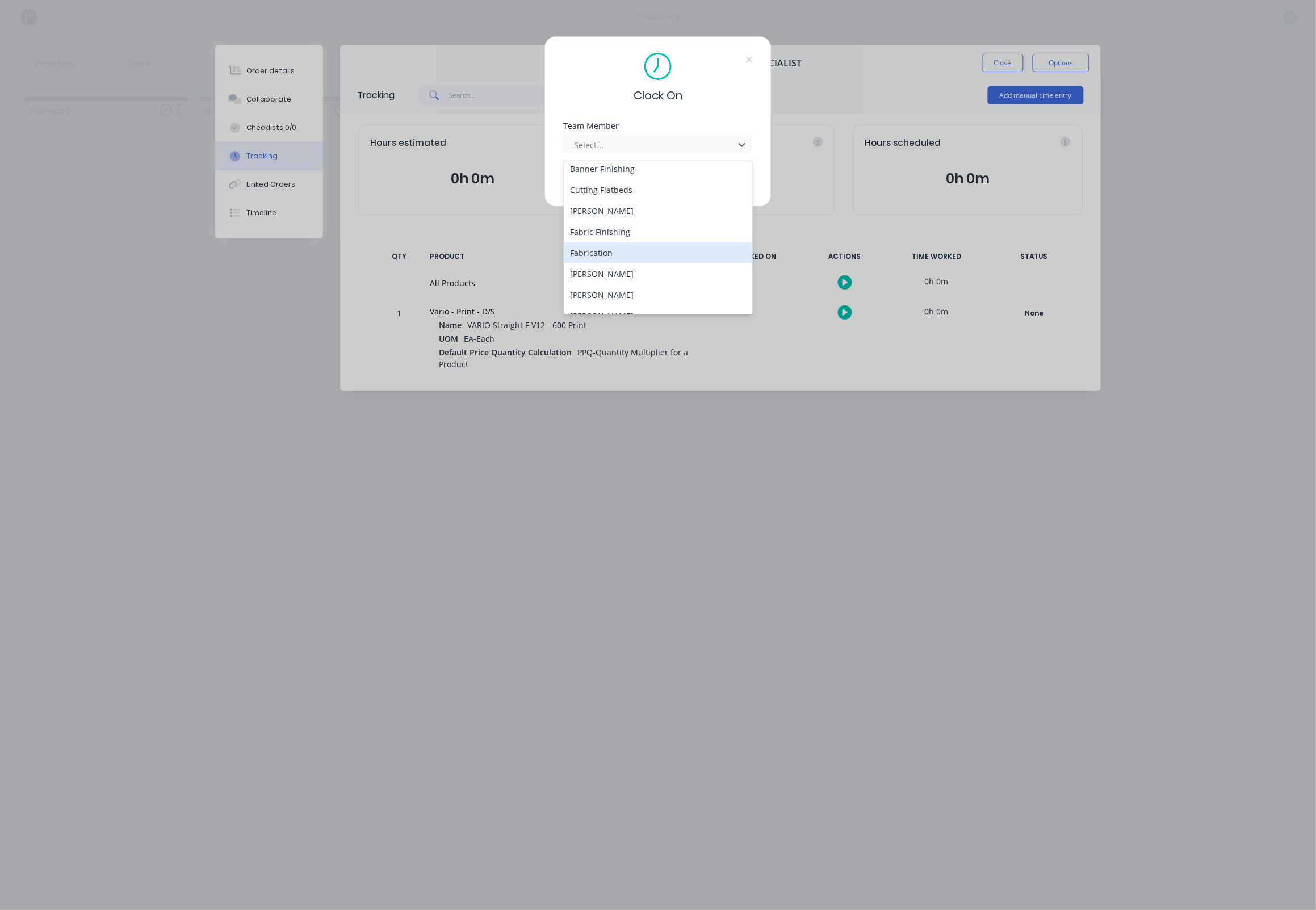
scroll to position [69, 0]
click at [601, 283] on div "[PERSON_NAME]" at bounding box center [659, 293] width 190 height 21
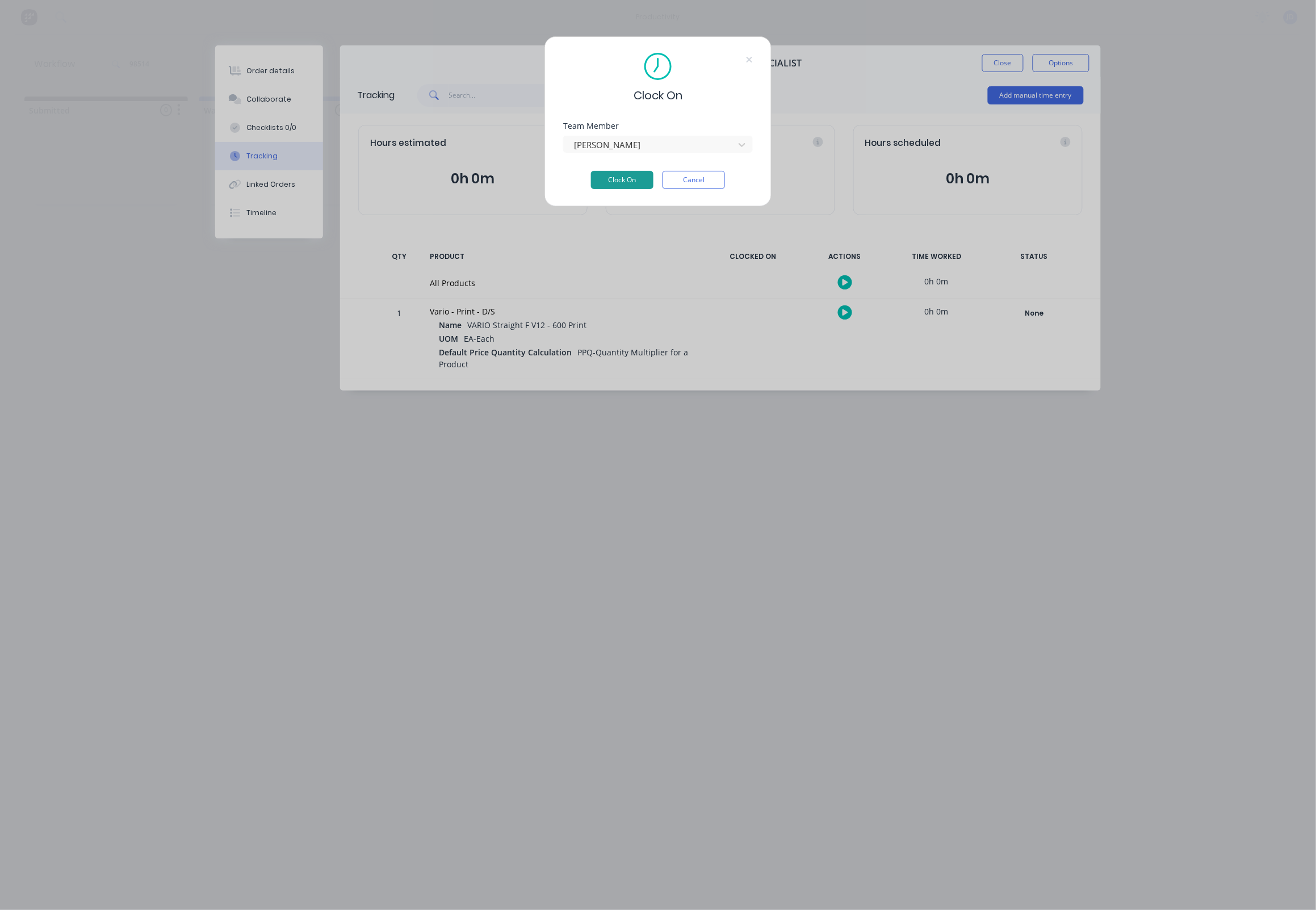
click at [619, 183] on button "Clock On" at bounding box center [622, 180] width 63 height 18
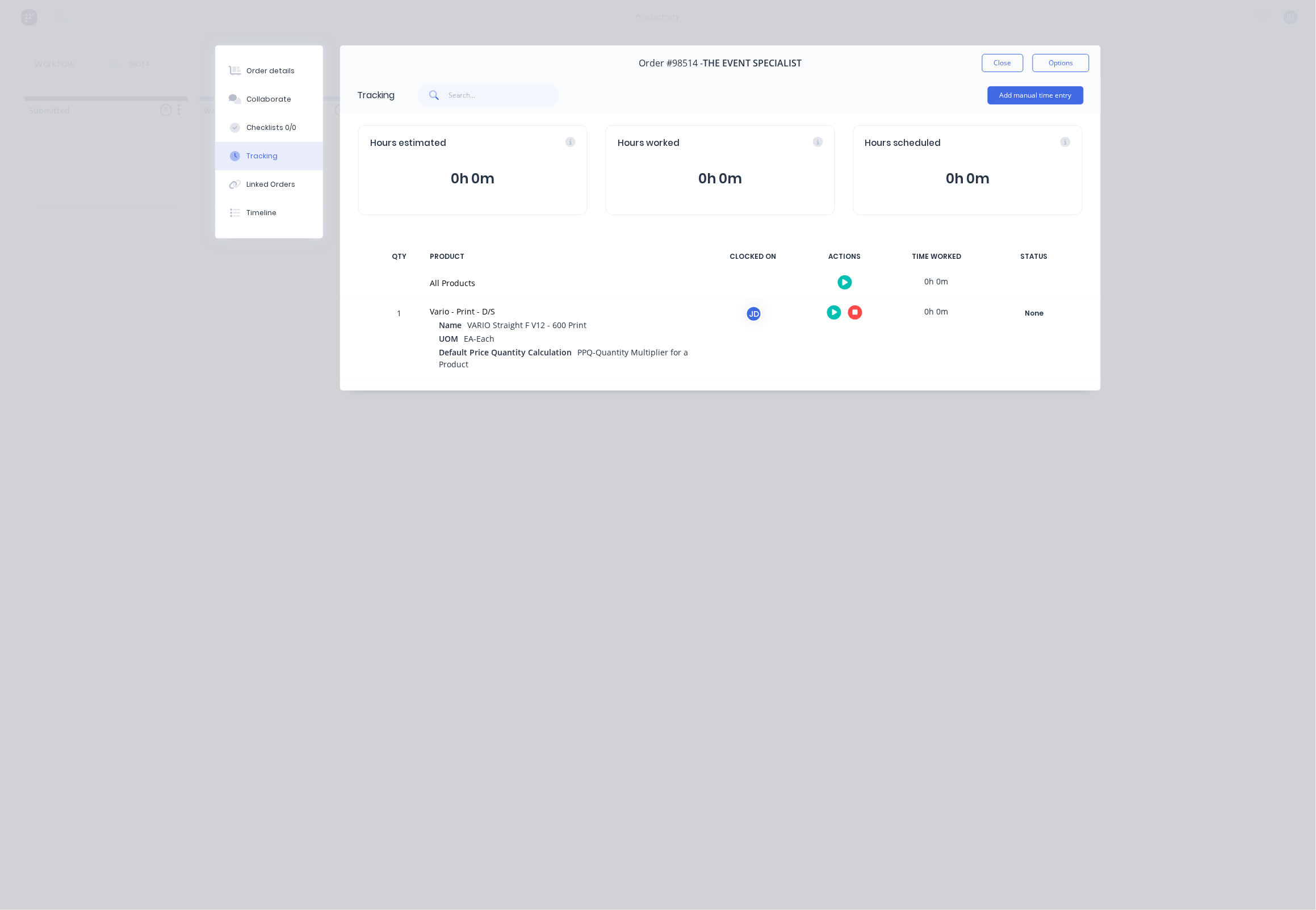
click at [860, 317] on button "button" at bounding box center [856, 313] width 14 height 14
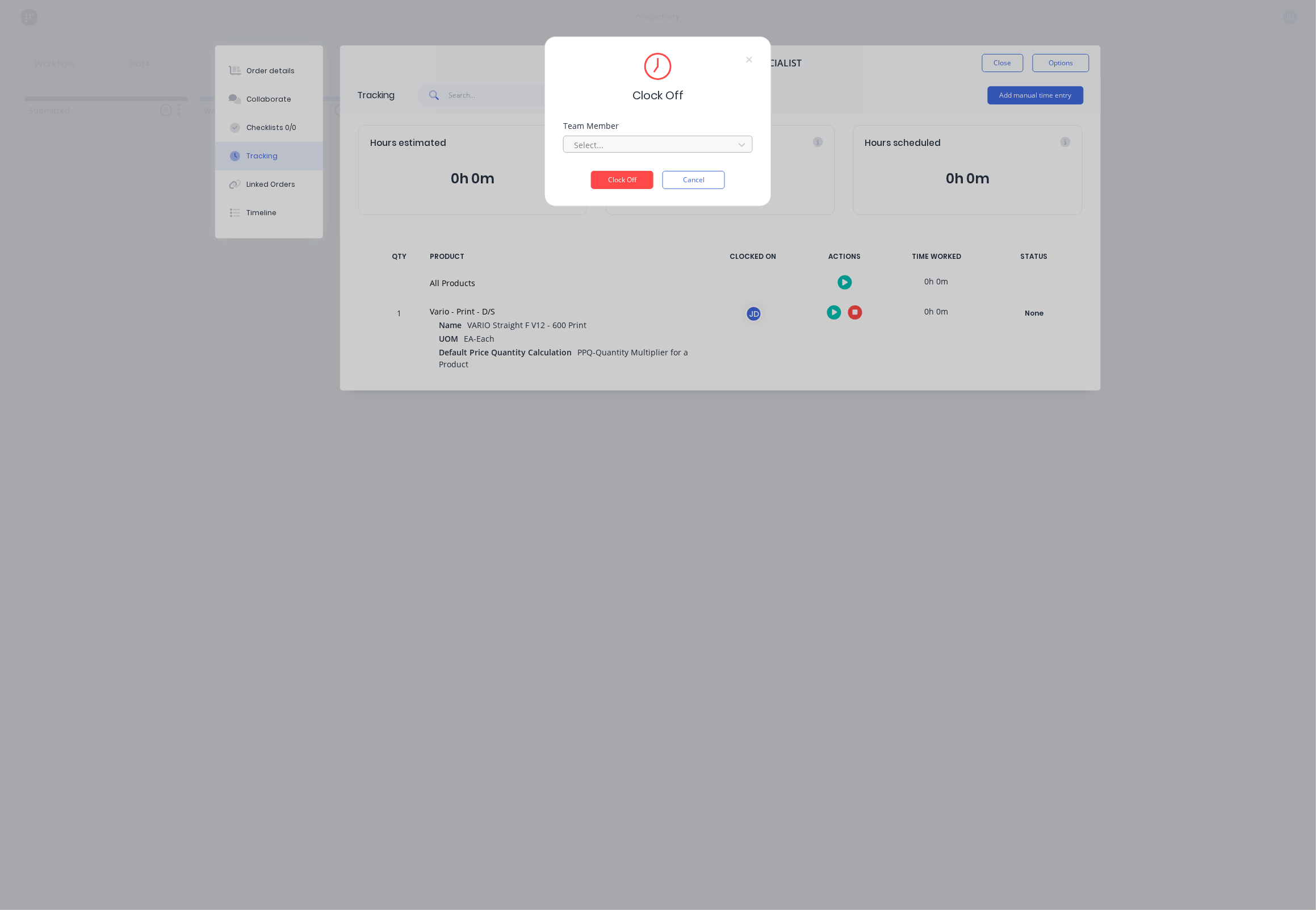
click at [622, 137] on div "Select..." at bounding box center [658, 143] width 190 height 20
click at [615, 160] on div "Team Member Select..." at bounding box center [658, 146] width 190 height 49
drag, startPoint x: 608, startPoint y: 152, endPoint x: 607, endPoint y: 157, distance: 5.1
click at [607, 152] on div at bounding box center [651, 145] width 155 height 14
click at [609, 171] on div "[PERSON_NAME]" at bounding box center [659, 173] width 190 height 21
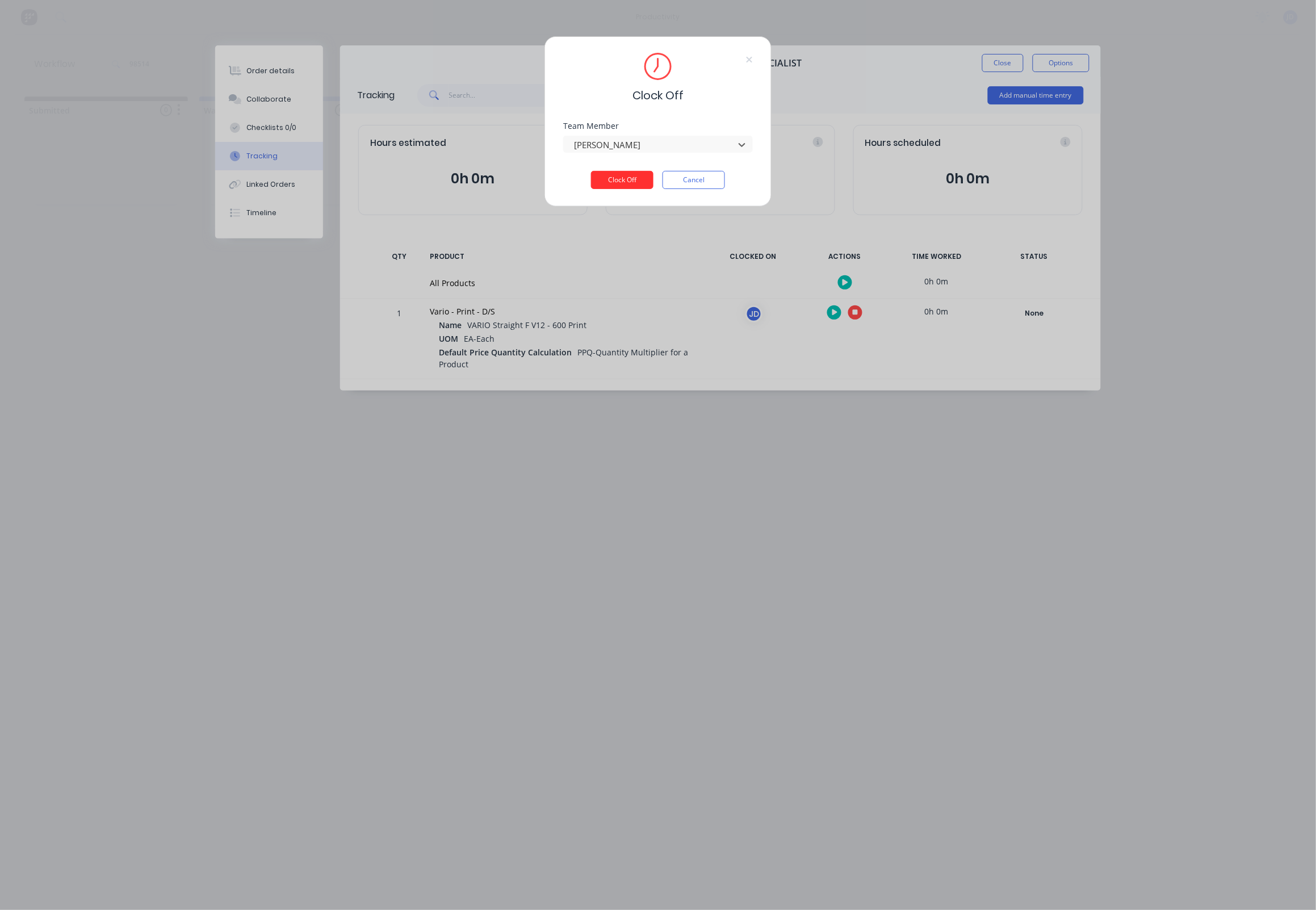
click at [615, 179] on button "Clock Off" at bounding box center [622, 180] width 63 height 18
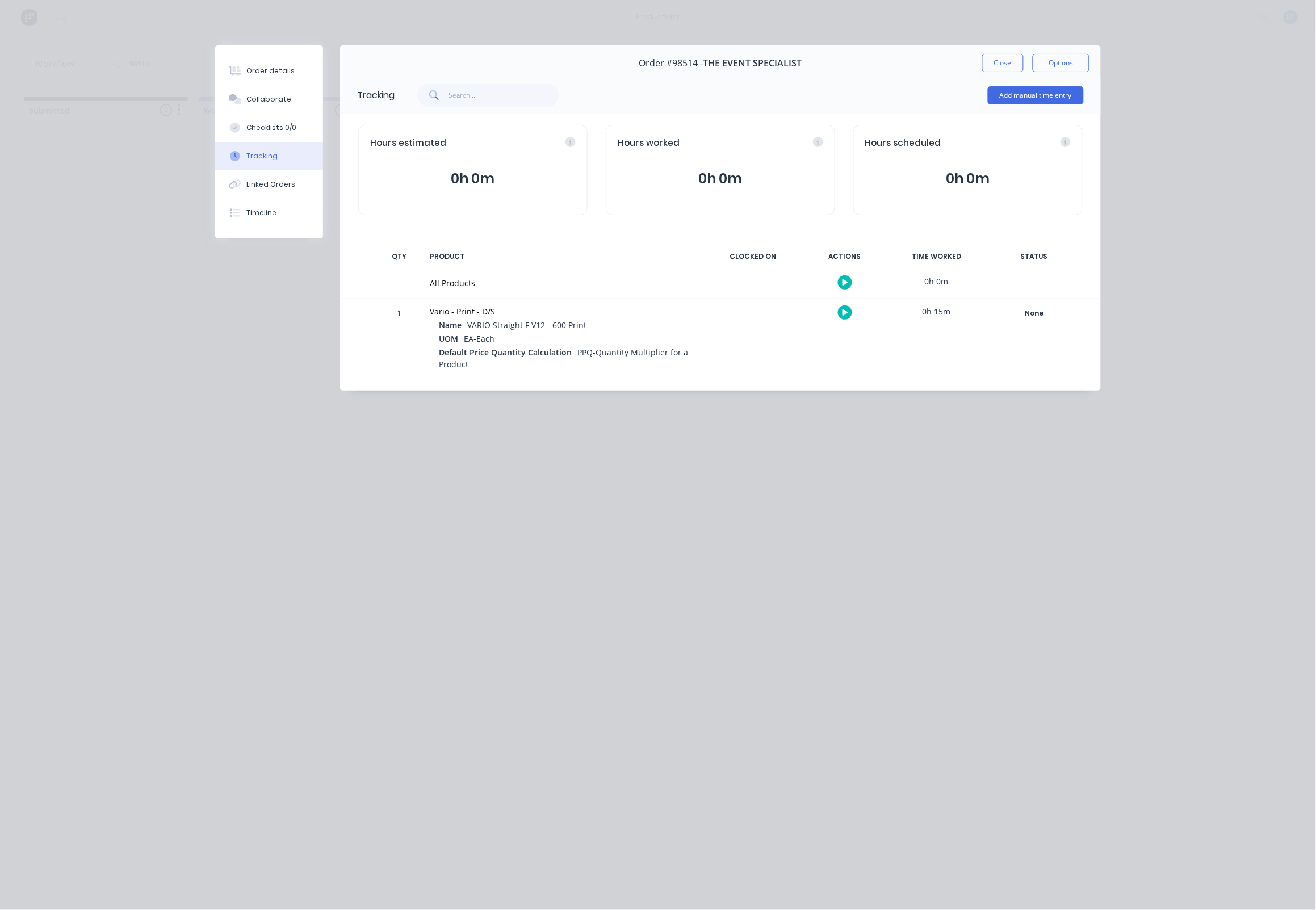
drag, startPoint x: 1004, startPoint y: 63, endPoint x: 883, endPoint y: 96, distance: 125.4
click at [1004, 63] on button "Close" at bounding box center [1003, 63] width 42 height 18
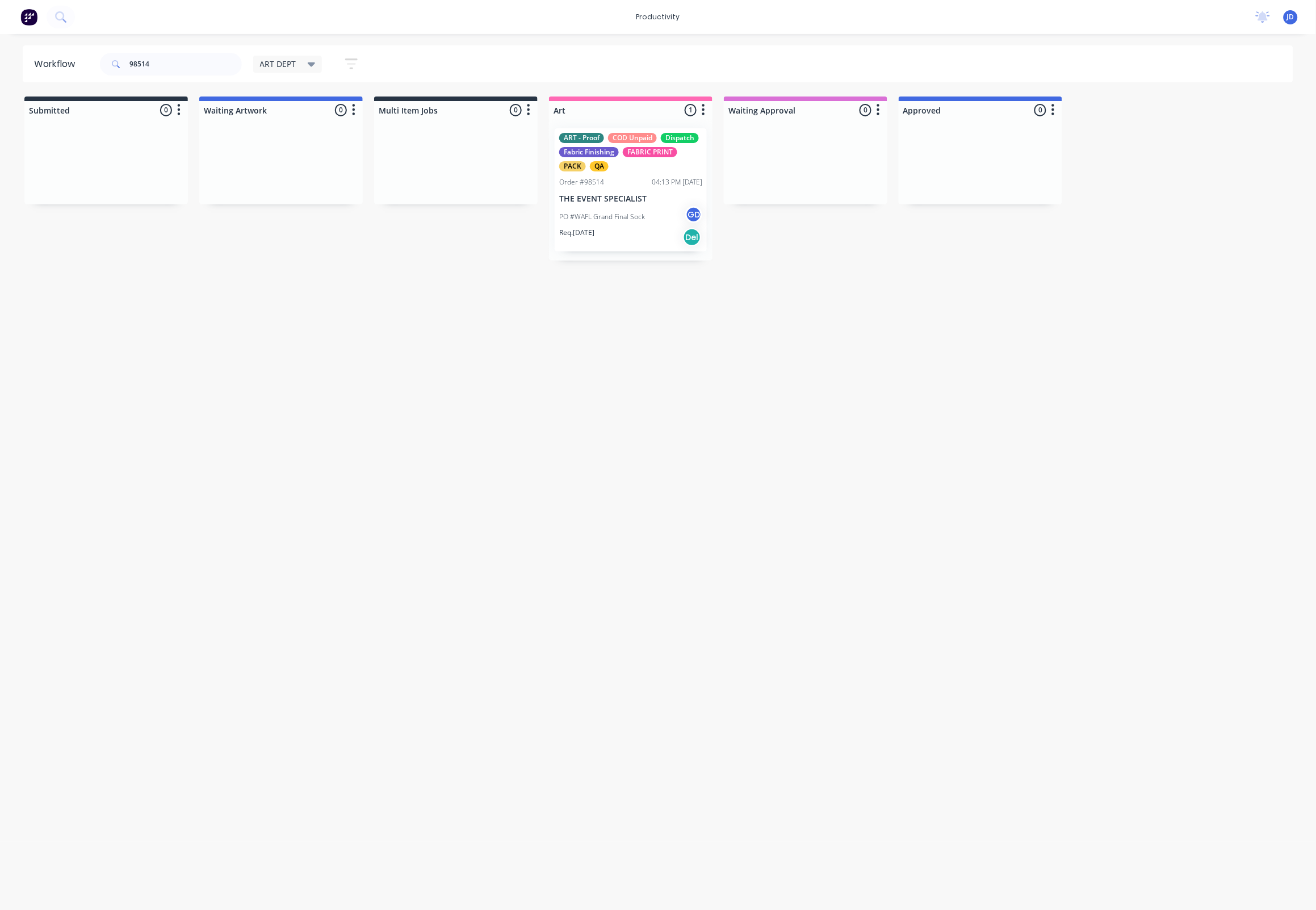
drag, startPoint x: 640, startPoint y: 190, endPoint x: 765, endPoint y: 191, distance: 125.0
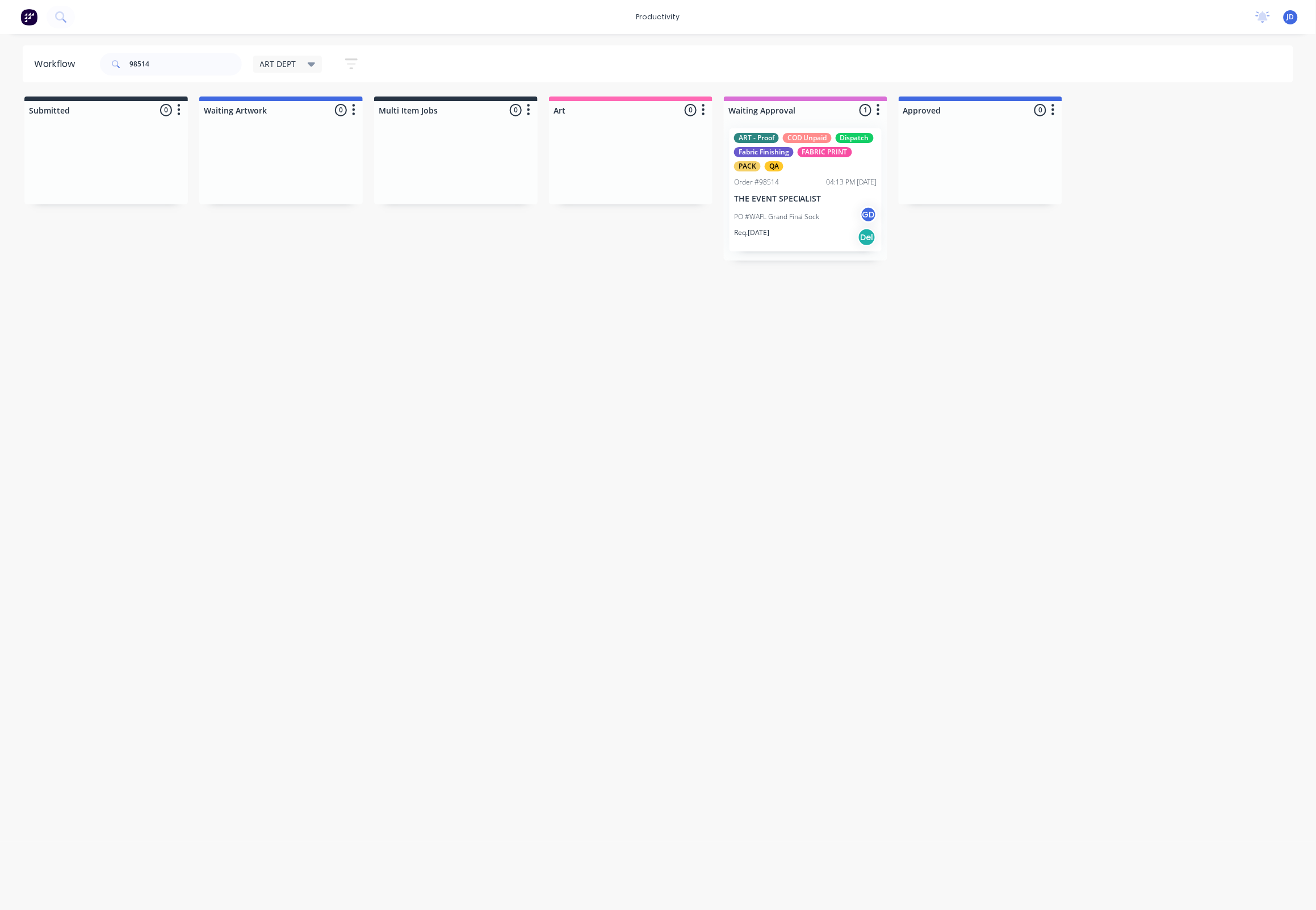
drag, startPoint x: 521, startPoint y: 370, endPoint x: 749, endPoint y: 448, distance: 241.0
click at [525, 370] on div "Workflow 98514 ART DEPT Save new view None edit ART DEPT (Default) edit Banner …" at bounding box center [658, 466] width 1316 height 842
